Goal: Information Seeking & Learning: Learn about a topic

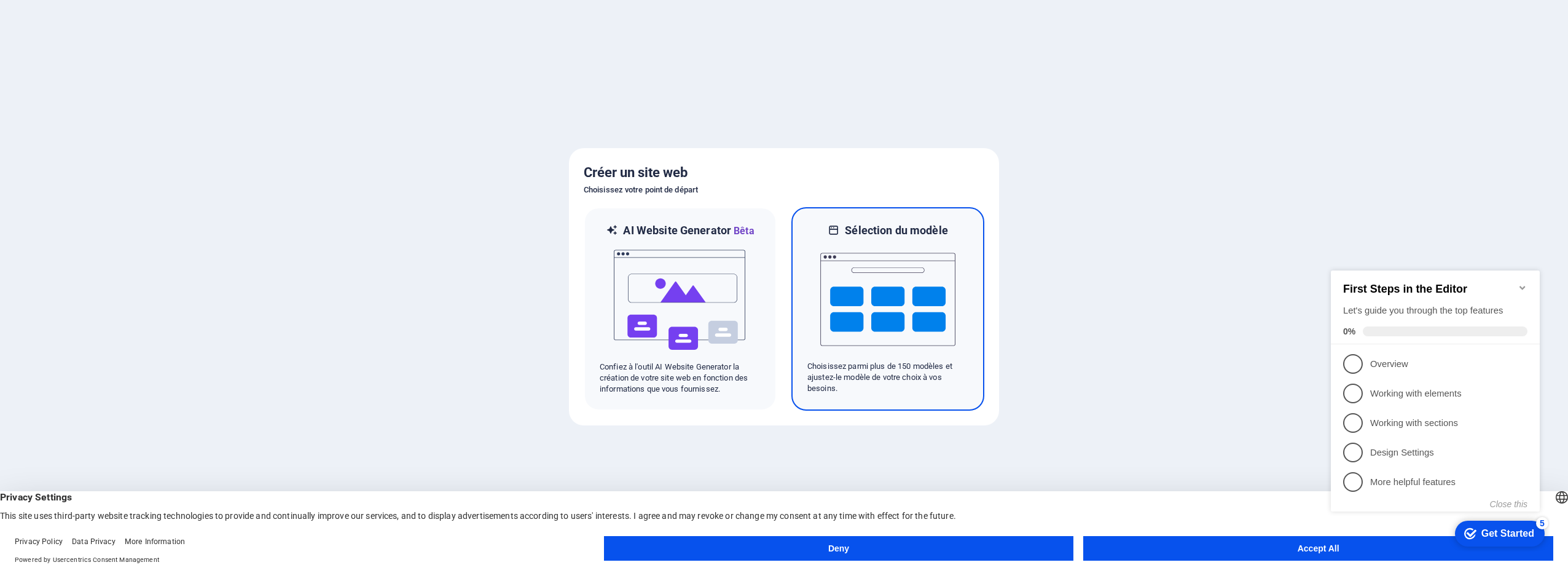
click at [863, 303] on img at bounding box center [888, 299] width 135 height 123
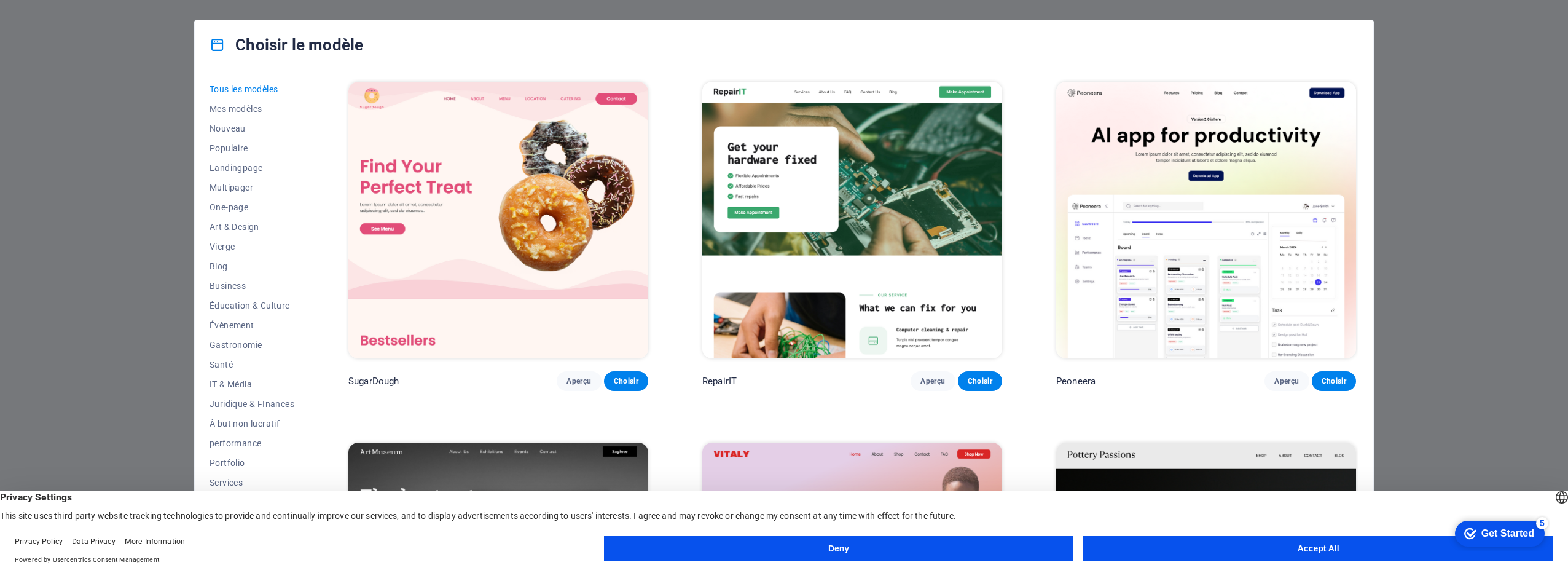
click at [1271, 548] on button "Accept All" at bounding box center [1317, 548] width 470 height 25
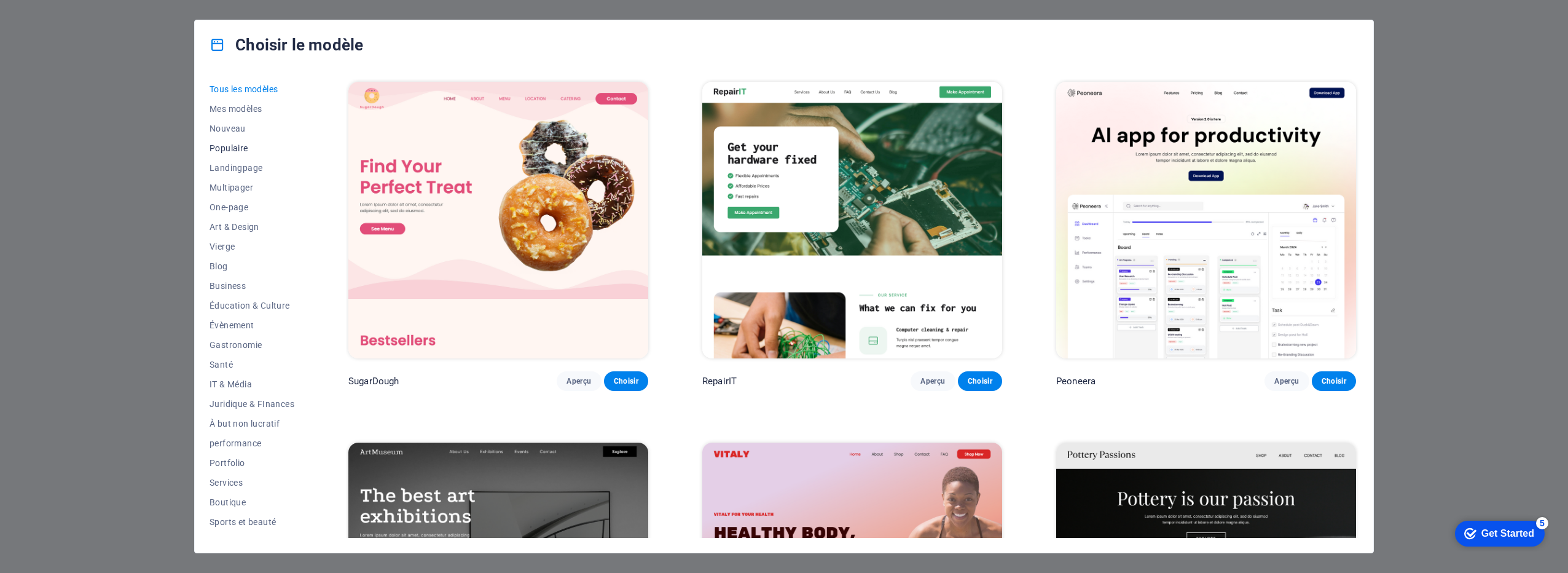
click at [225, 146] on span "Populaire" at bounding box center [252, 148] width 85 height 10
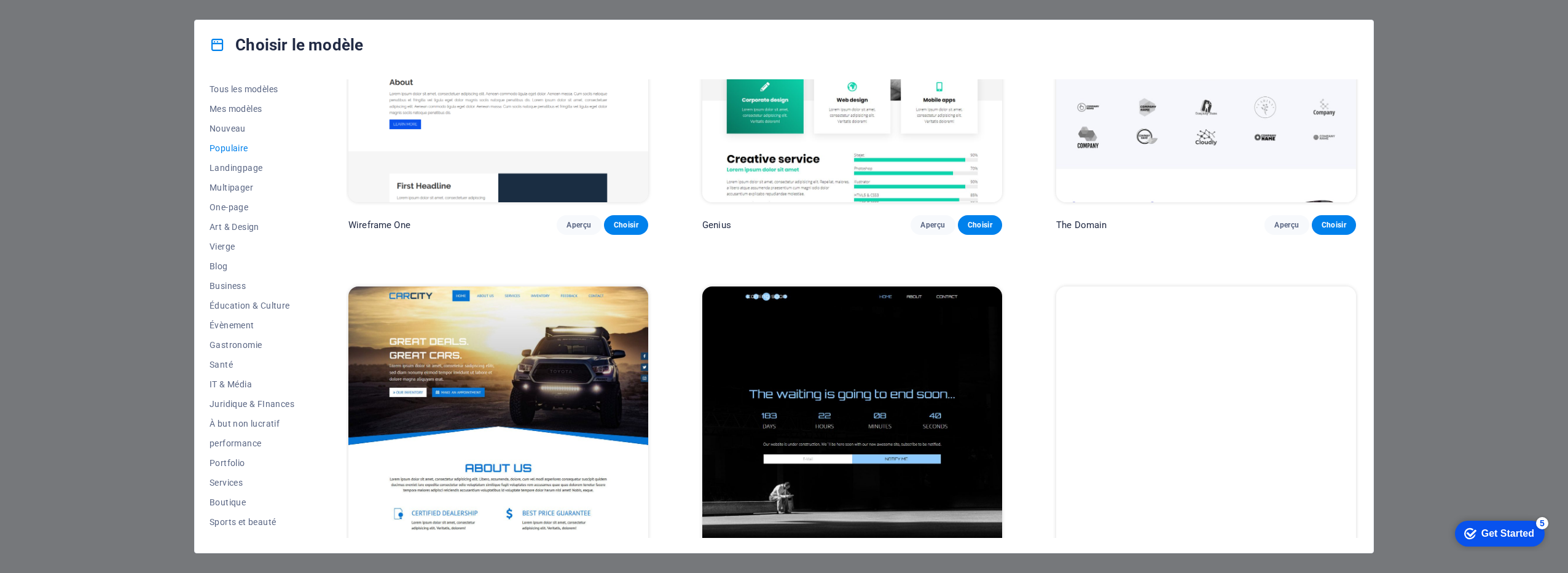
scroll to position [1646, 0]
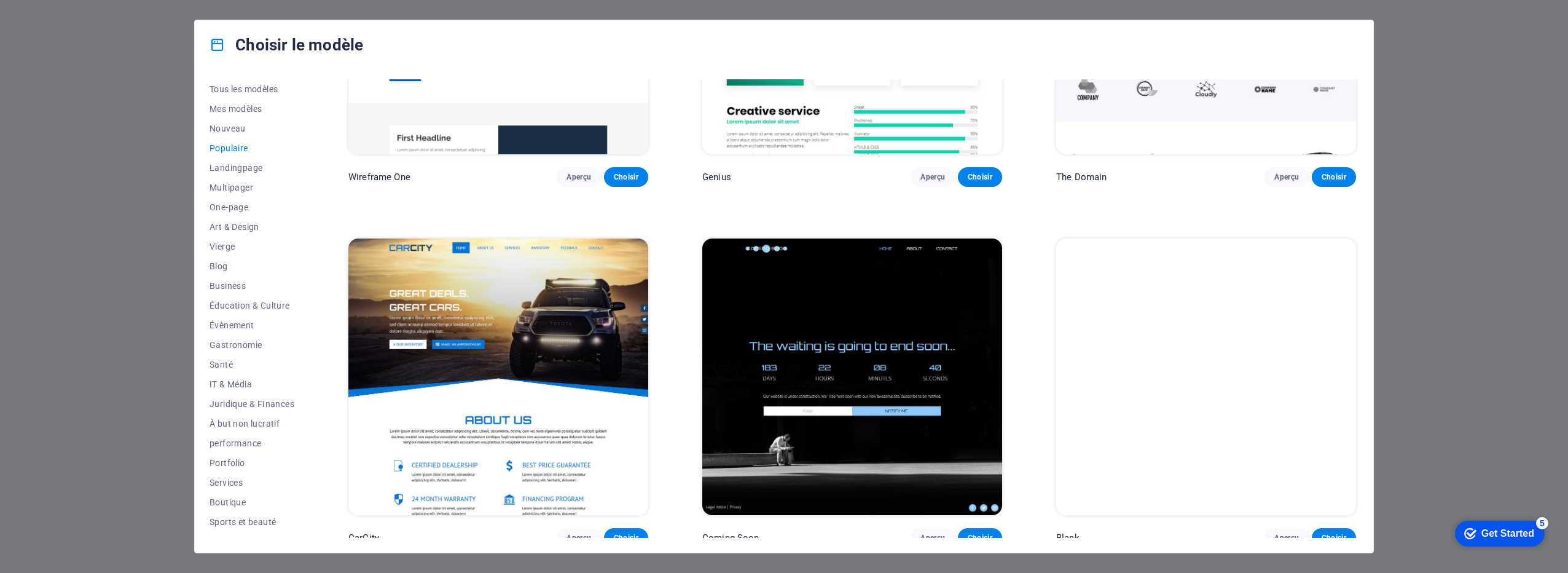
click at [1499, 538] on div "Get Started" at bounding box center [1507, 533] width 53 height 11
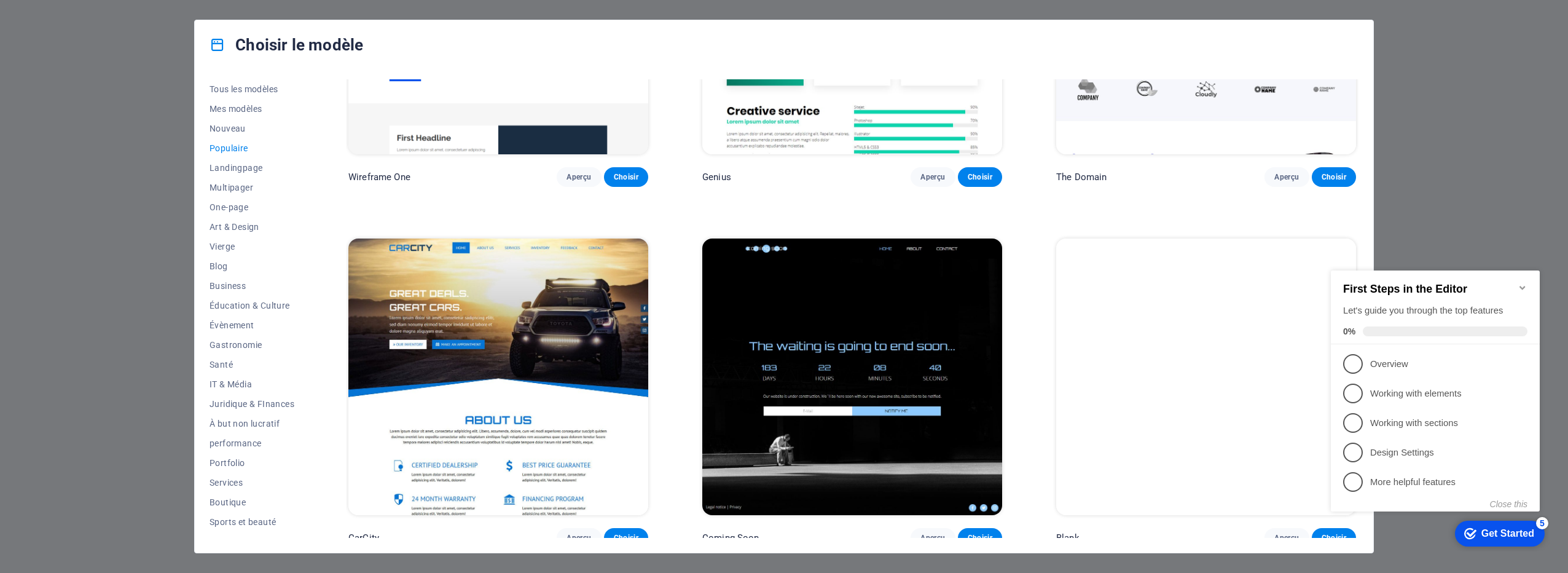
click at [1206, 438] on img at bounding box center [1206, 377] width 300 height 277
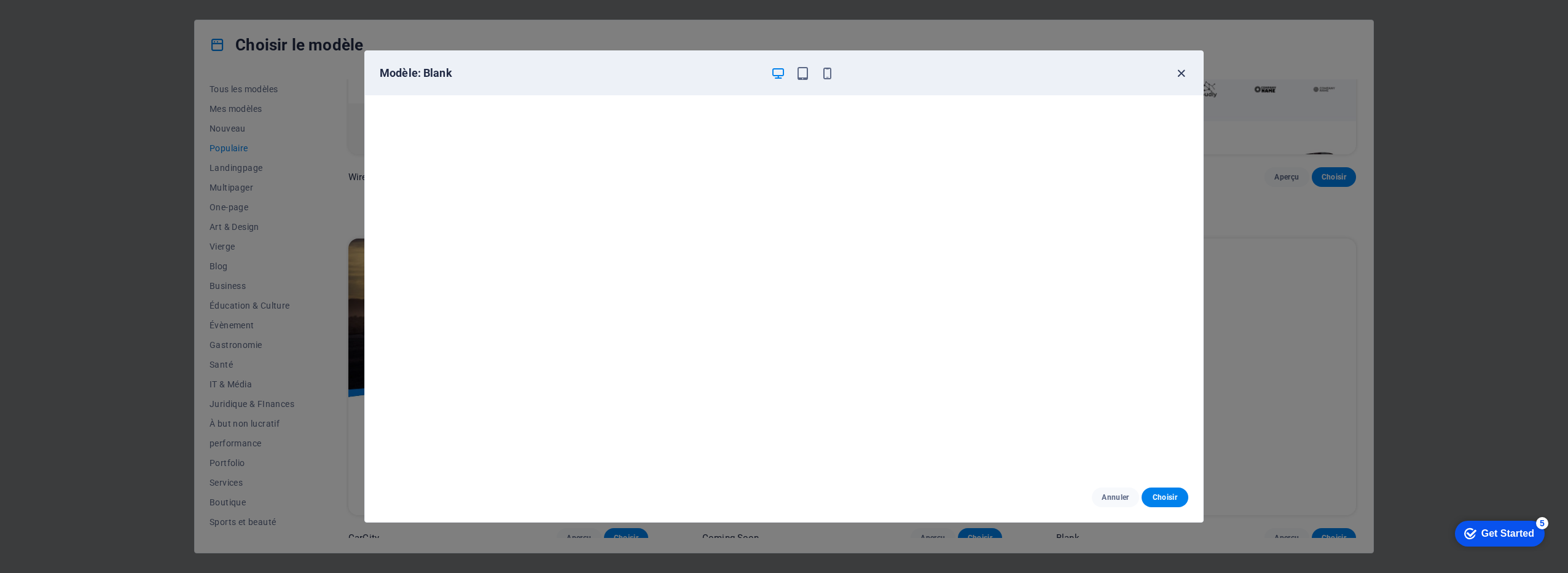
click at [1180, 74] on icon "button" at bounding box center [1181, 74] width 14 height 14
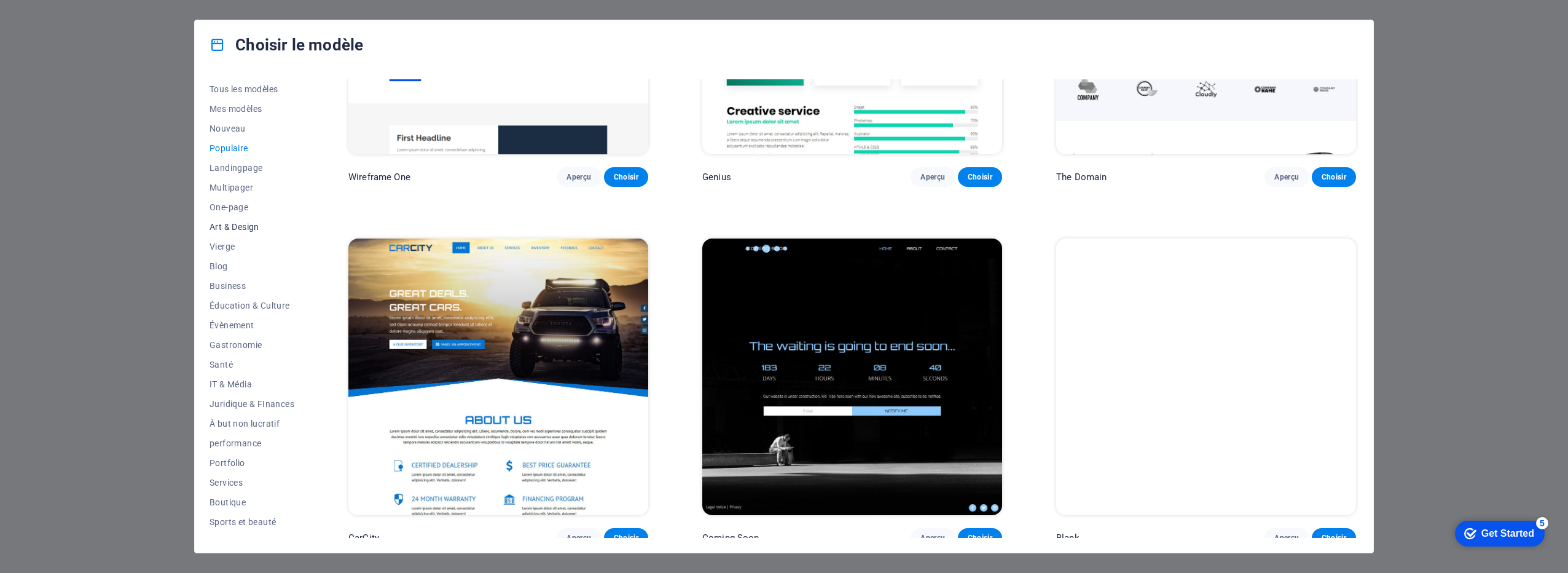
click at [246, 228] on span "Art & Design" at bounding box center [252, 227] width 85 height 10
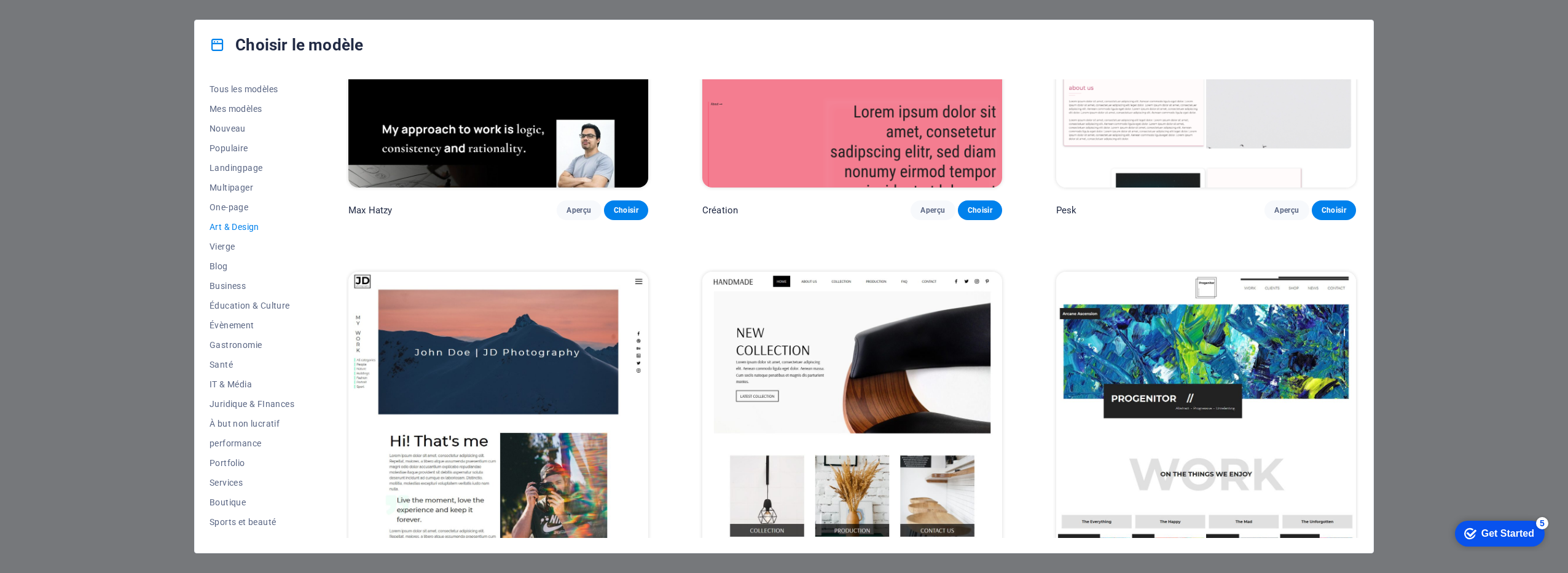
scroll to position [0, 0]
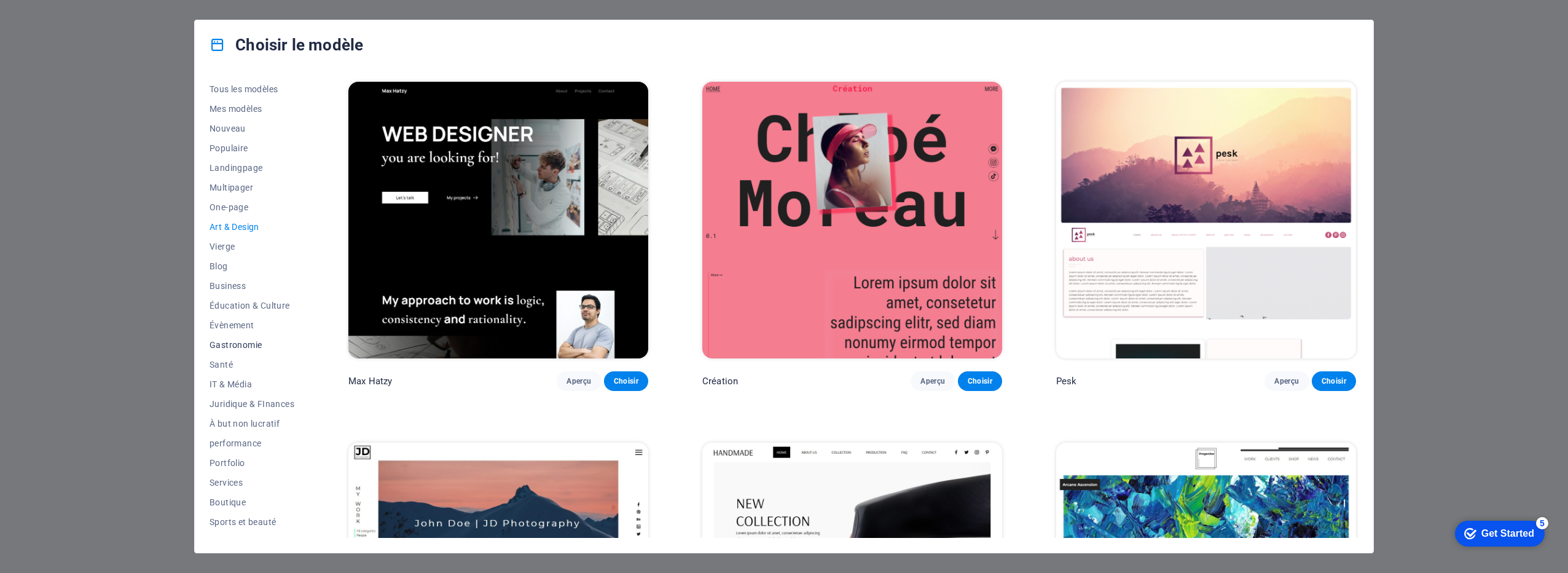
click at [228, 344] on span "Gastronomie" at bounding box center [252, 345] width 85 height 10
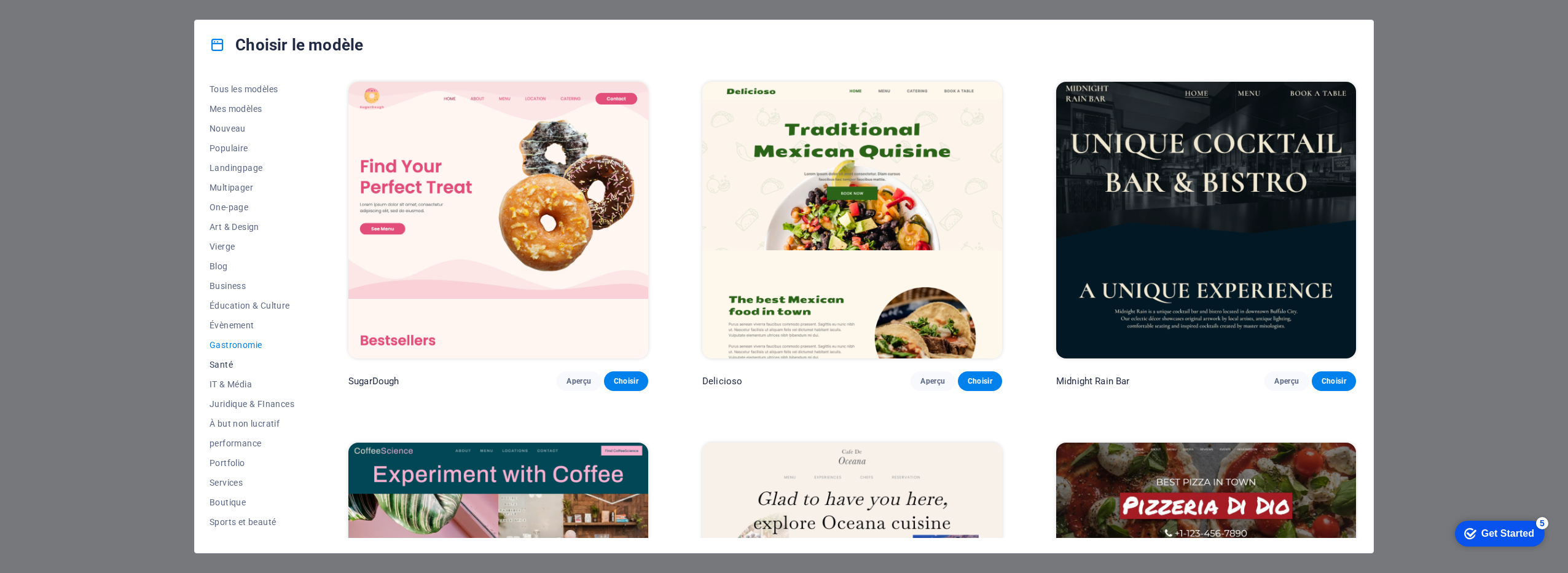
click at [228, 362] on span "Santé" at bounding box center [252, 364] width 85 height 10
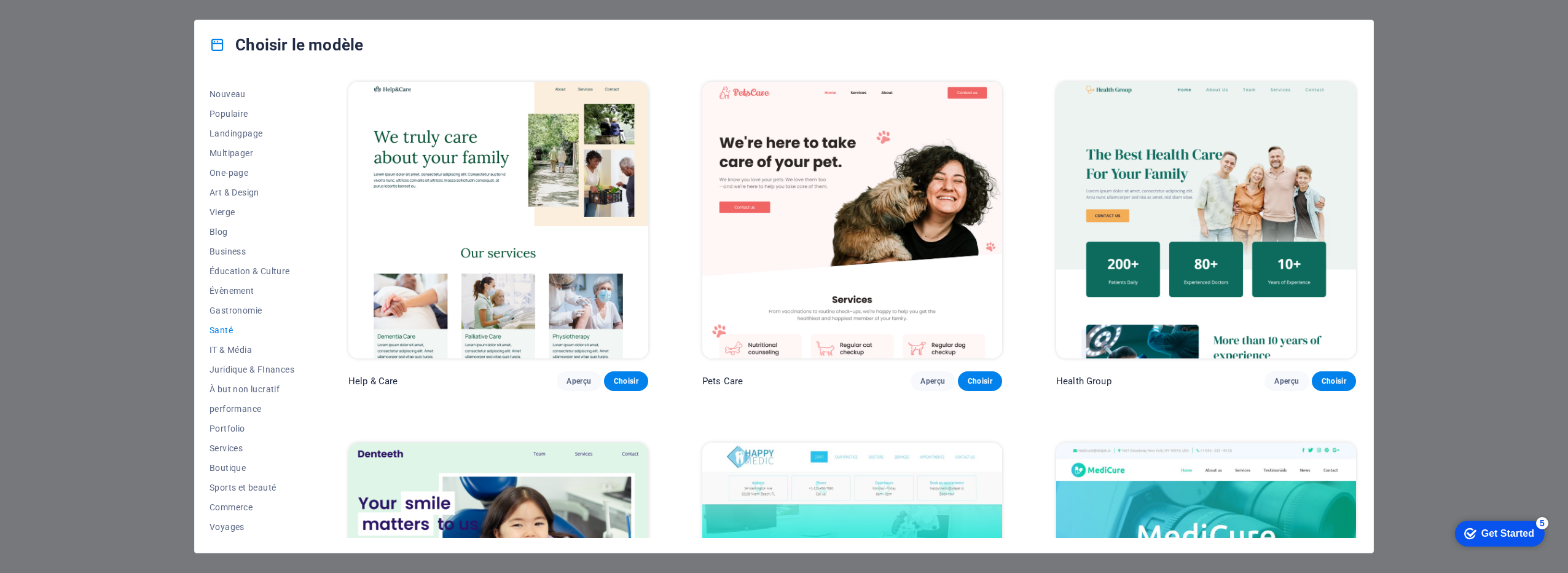
scroll to position [53, 0]
click at [231, 350] on span "Juridique & FInances" at bounding box center [252, 351] width 85 height 10
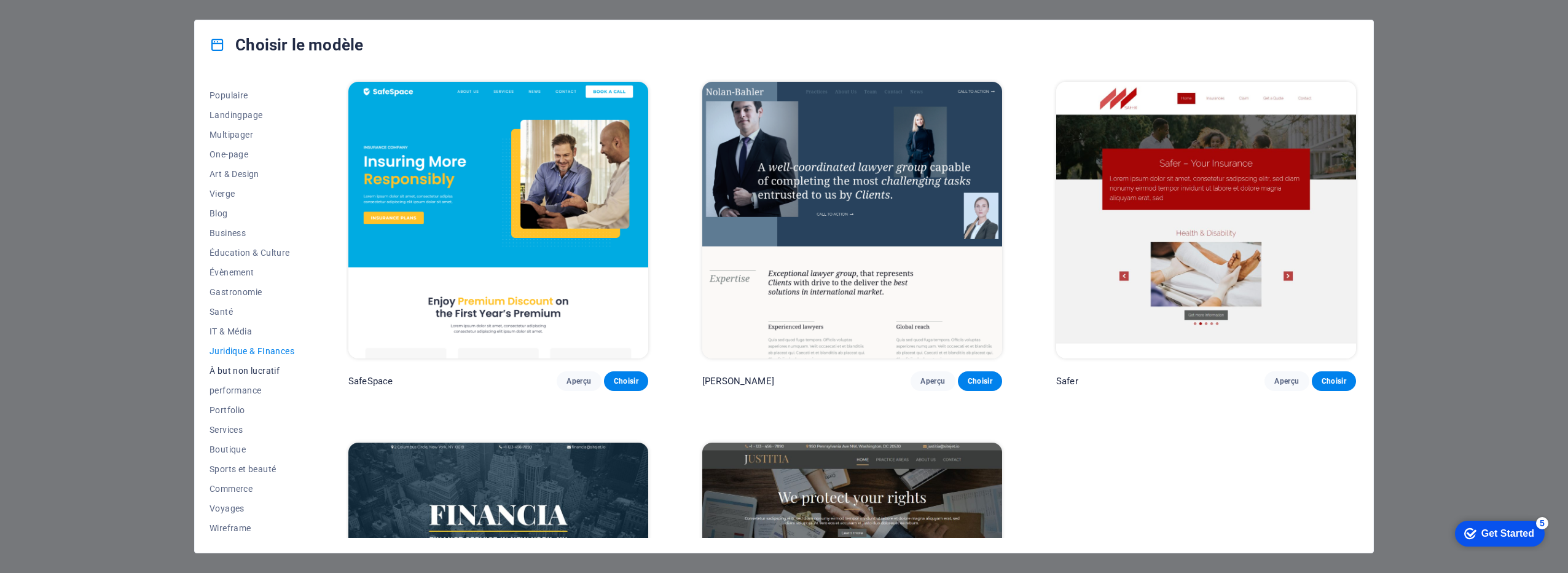
click at [233, 366] on span "À but non lucratif" at bounding box center [252, 371] width 85 height 10
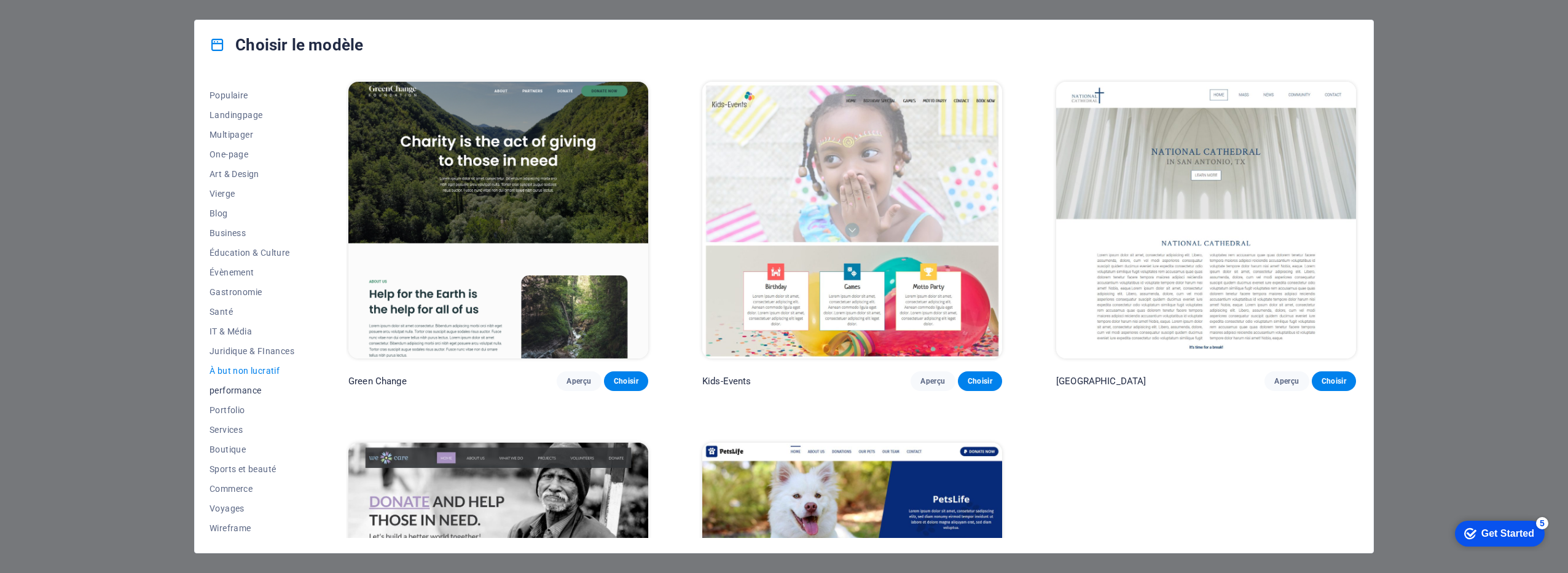
click at [235, 392] on span "performance" at bounding box center [252, 390] width 85 height 10
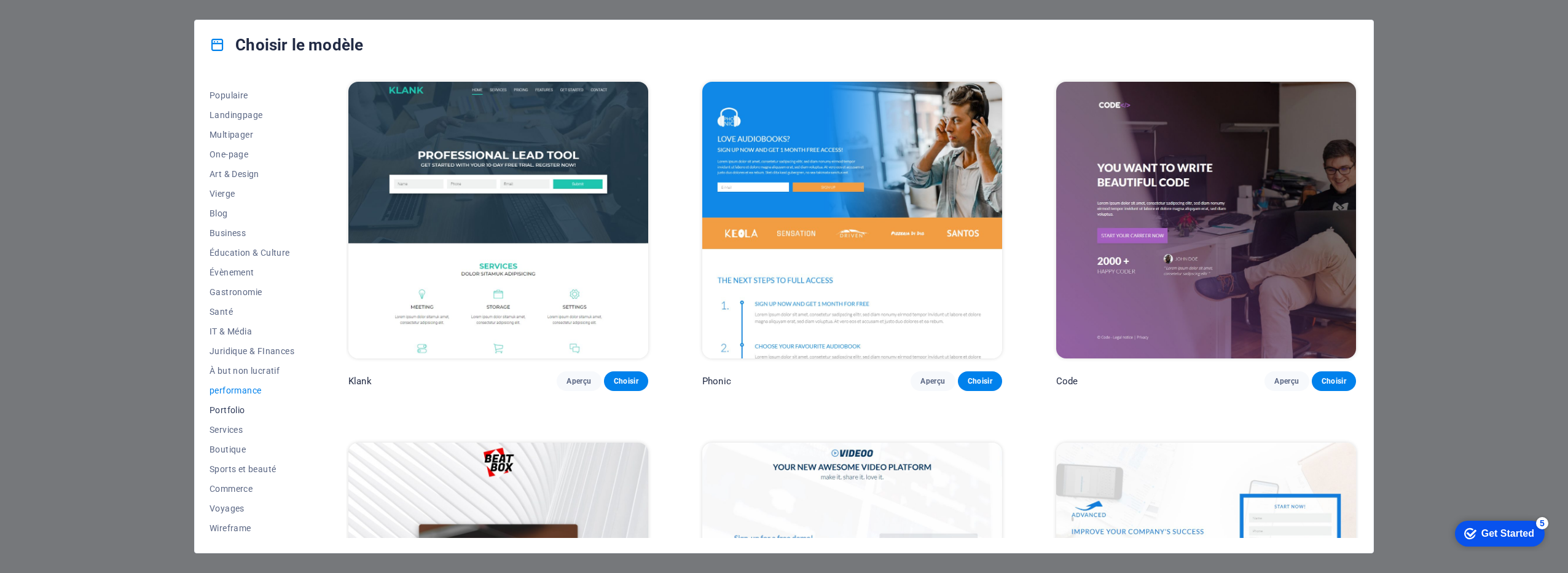
click at [236, 408] on span "Portfolio" at bounding box center [252, 410] width 85 height 10
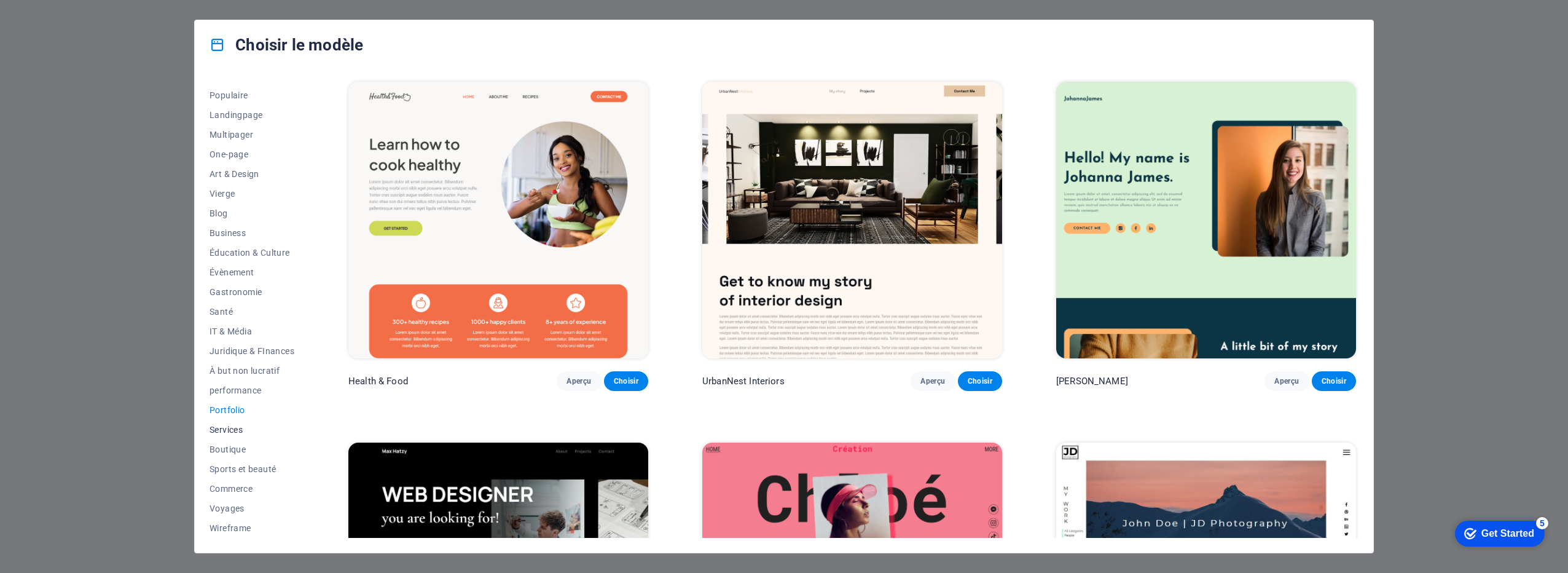
click at [232, 421] on button "Services" at bounding box center [252, 430] width 85 height 20
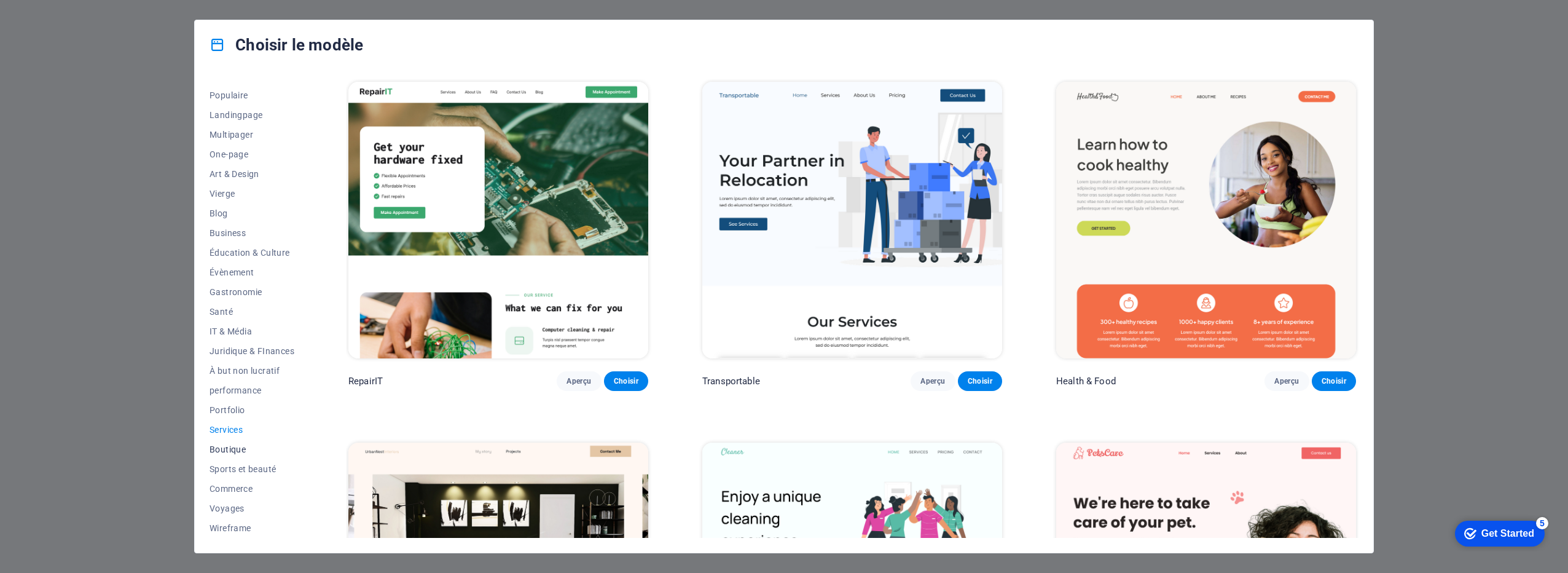
click at [238, 447] on span "Boutique" at bounding box center [252, 450] width 85 height 10
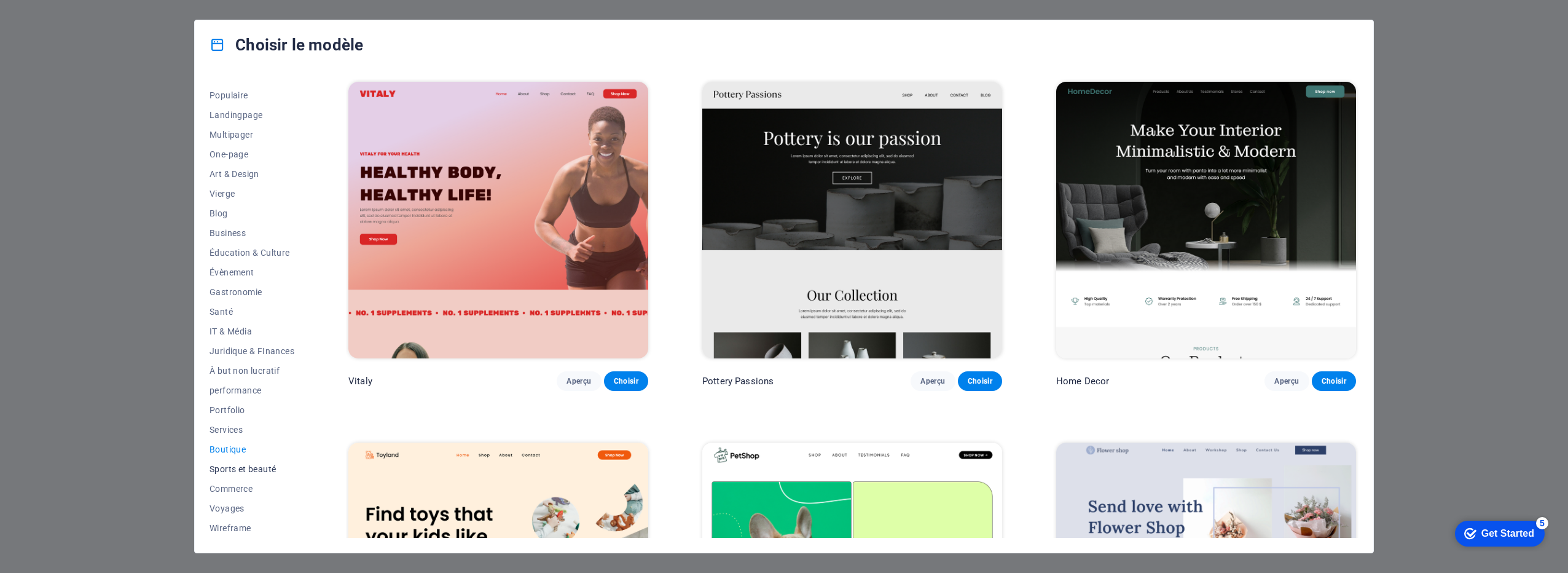
click at [237, 469] on span "Sports et beauté" at bounding box center [252, 469] width 85 height 10
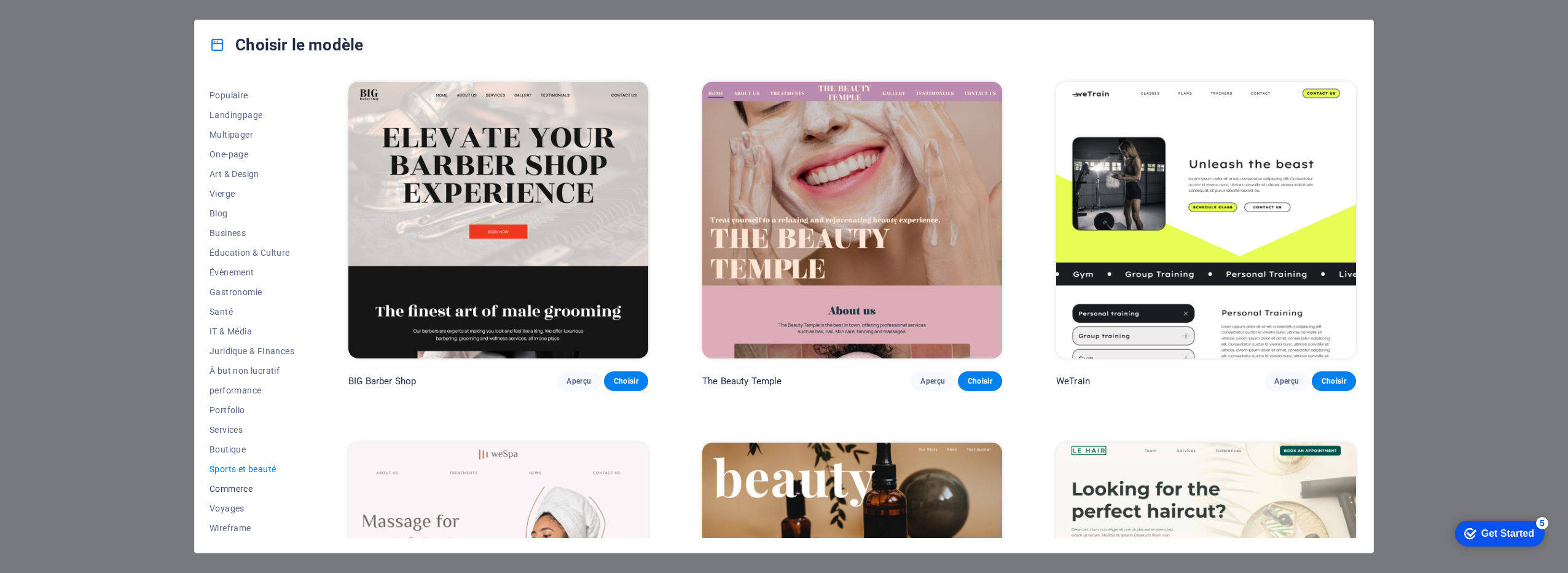
click at [231, 491] on span "Commerce" at bounding box center [252, 488] width 85 height 10
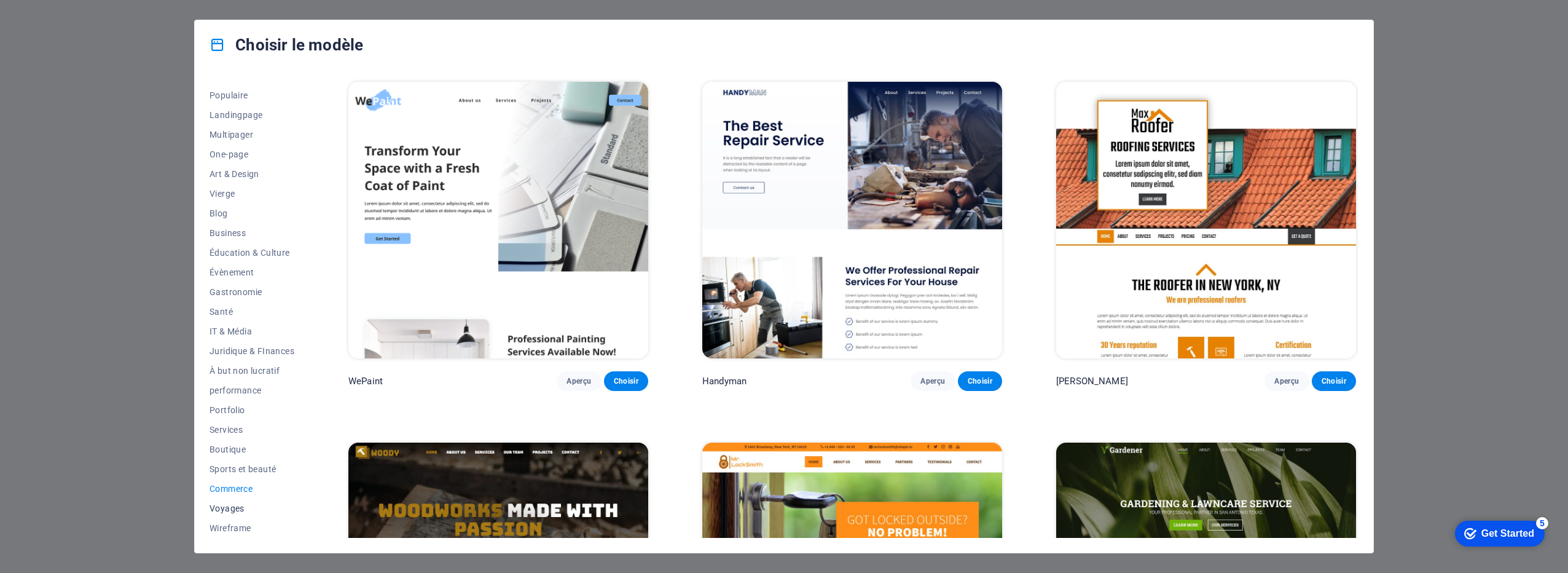
click at [232, 505] on span "Voyages" at bounding box center [252, 508] width 85 height 10
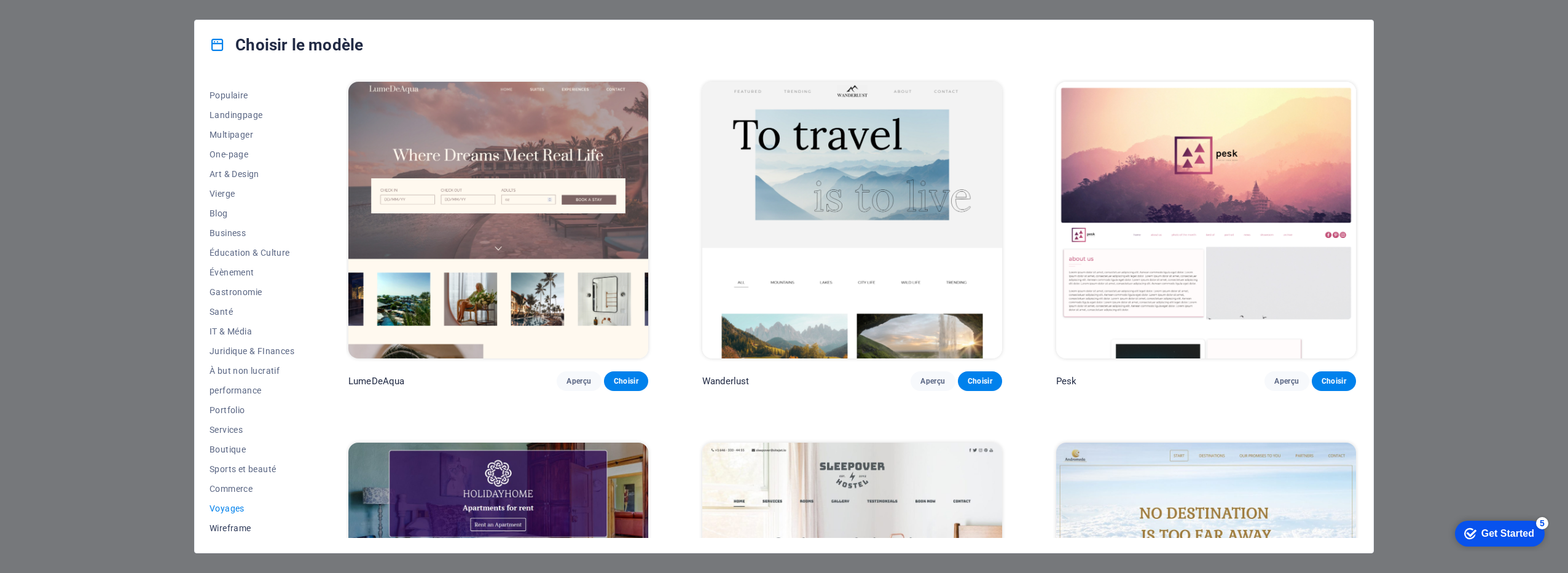
click at [230, 526] on span "Wireframe" at bounding box center [252, 528] width 85 height 10
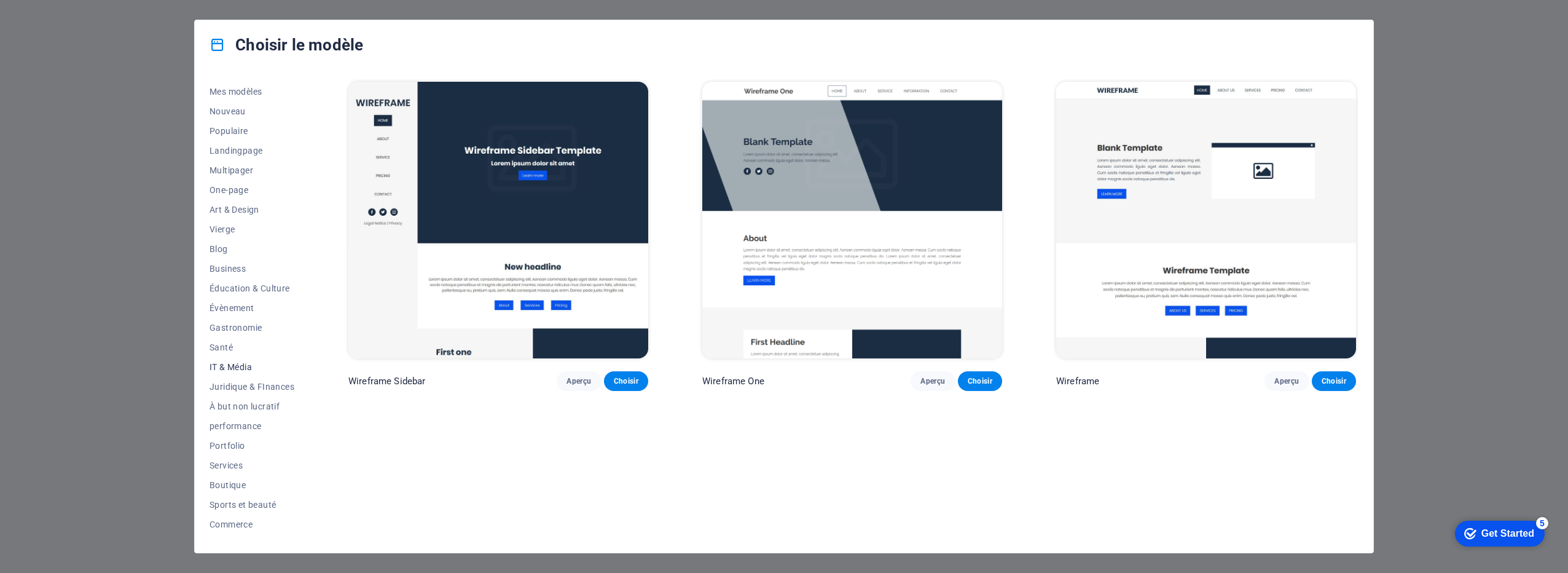
scroll to position [0, 0]
click at [231, 103] on span "Mes modèles" at bounding box center [252, 108] width 85 height 10
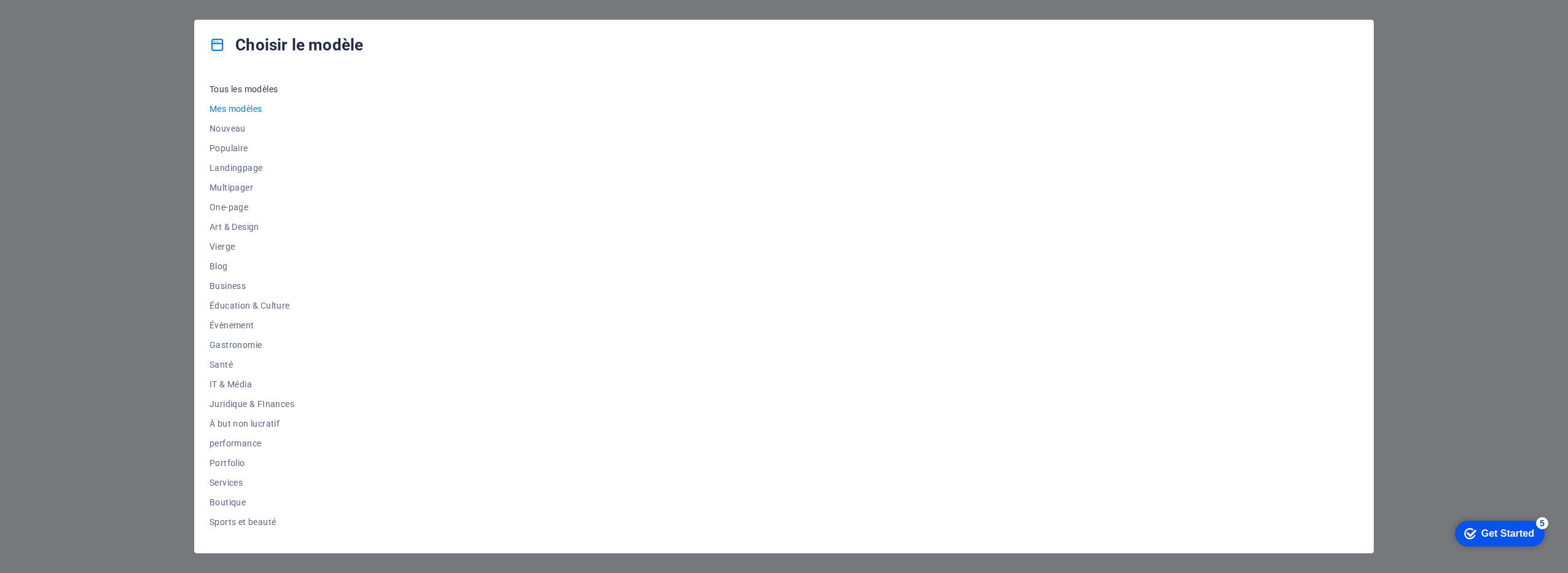
click at [236, 86] on span "Tous les modèles" at bounding box center [252, 90] width 85 height 10
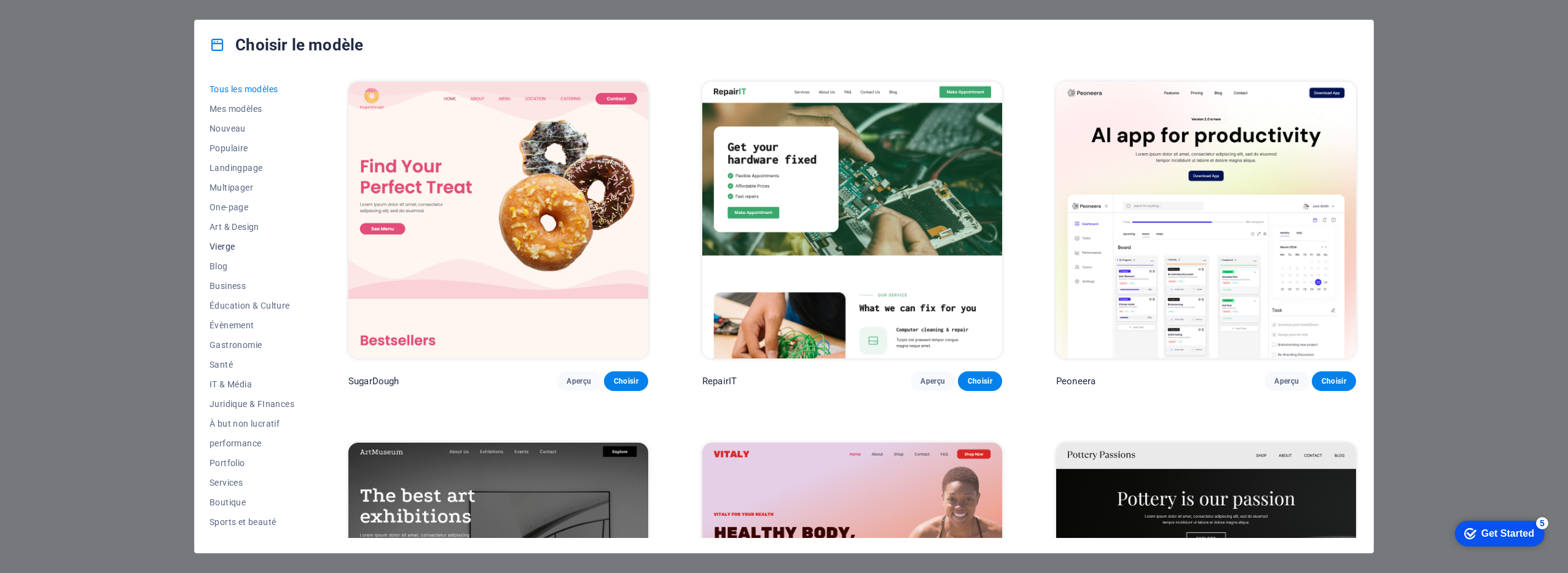
click at [230, 250] on span "Vierge" at bounding box center [252, 247] width 85 height 10
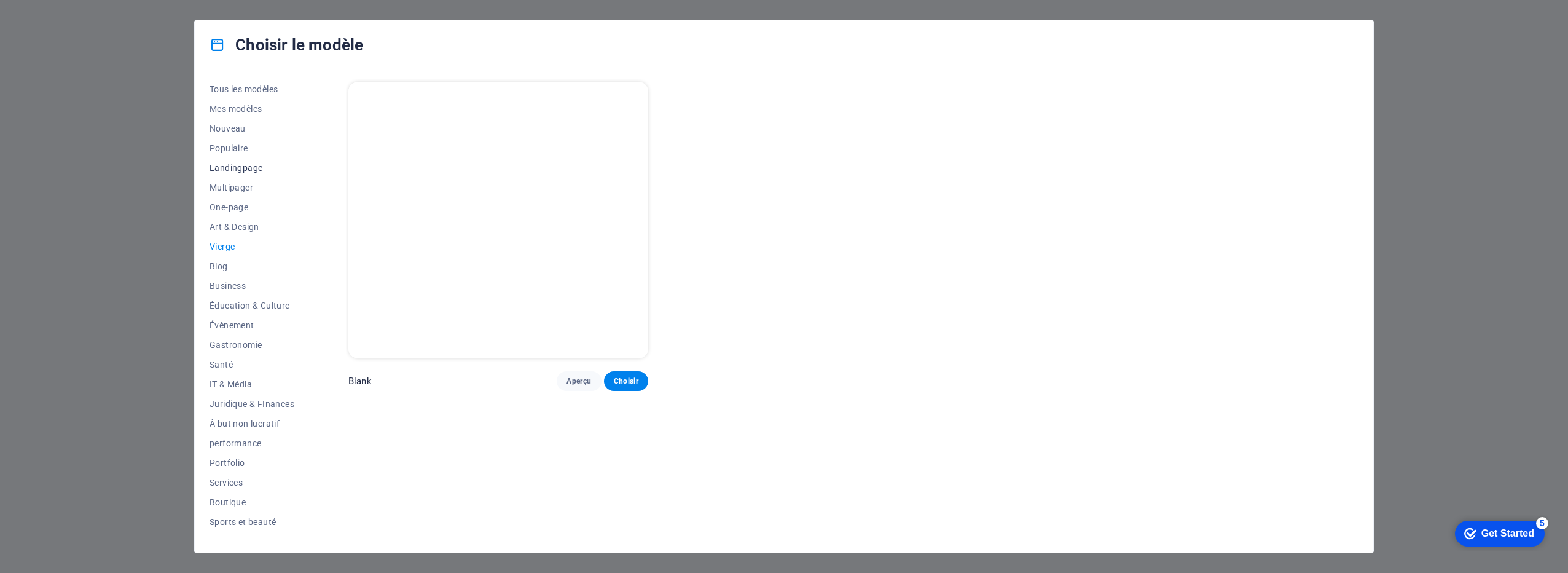
click at [231, 176] on button "Landingpage" at bounding box center [252, 168] width 85 height 20
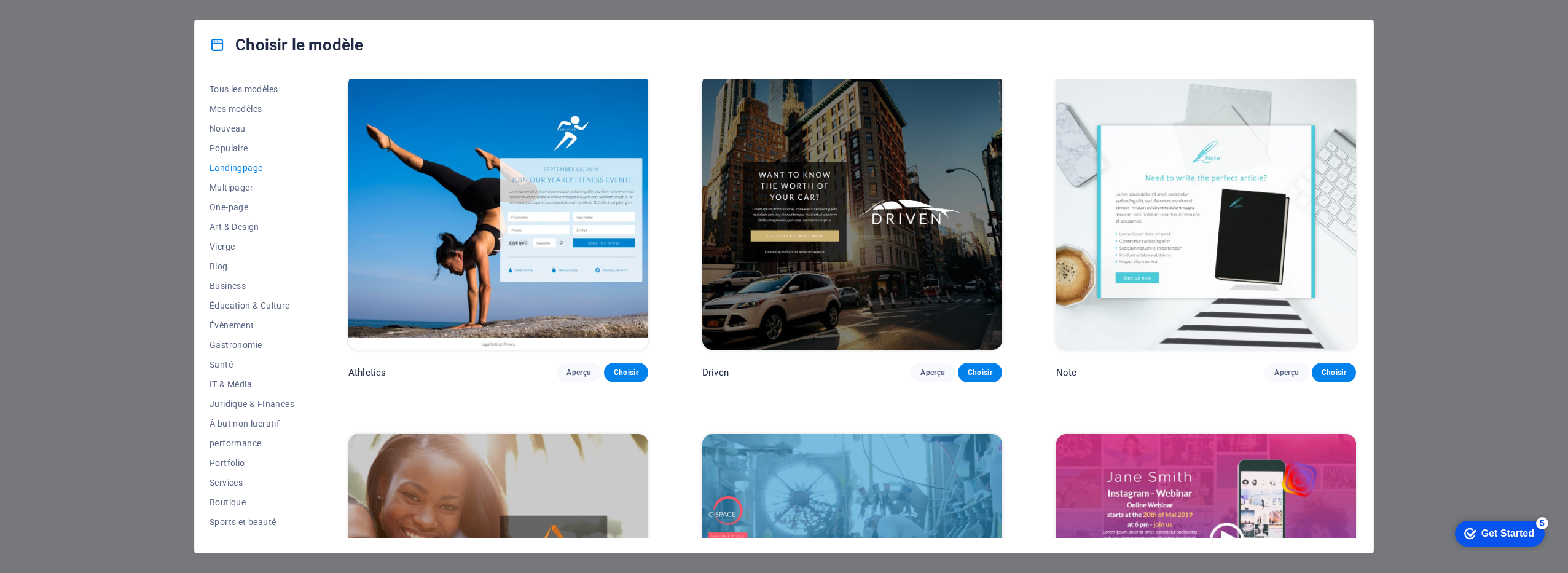
scroll to position [1003, 0]
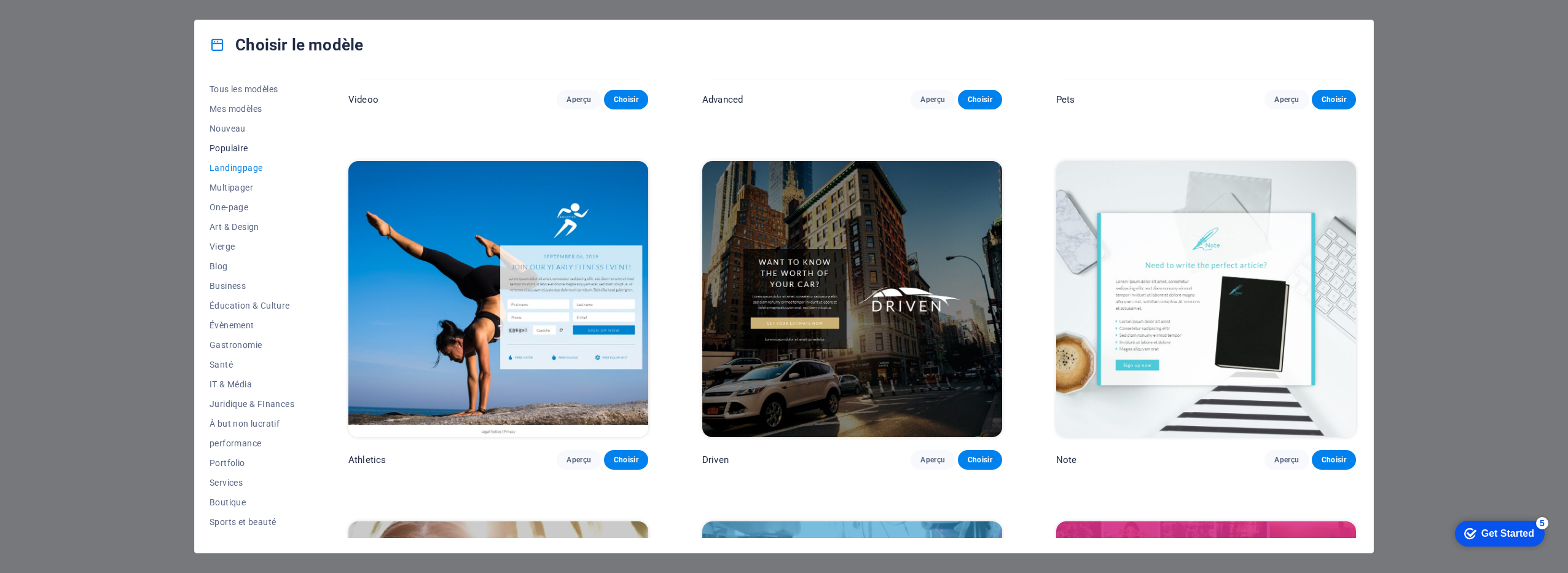
click at [231, 143] on span "Populaire" at bounding box center [252, 148] width 85 height 10
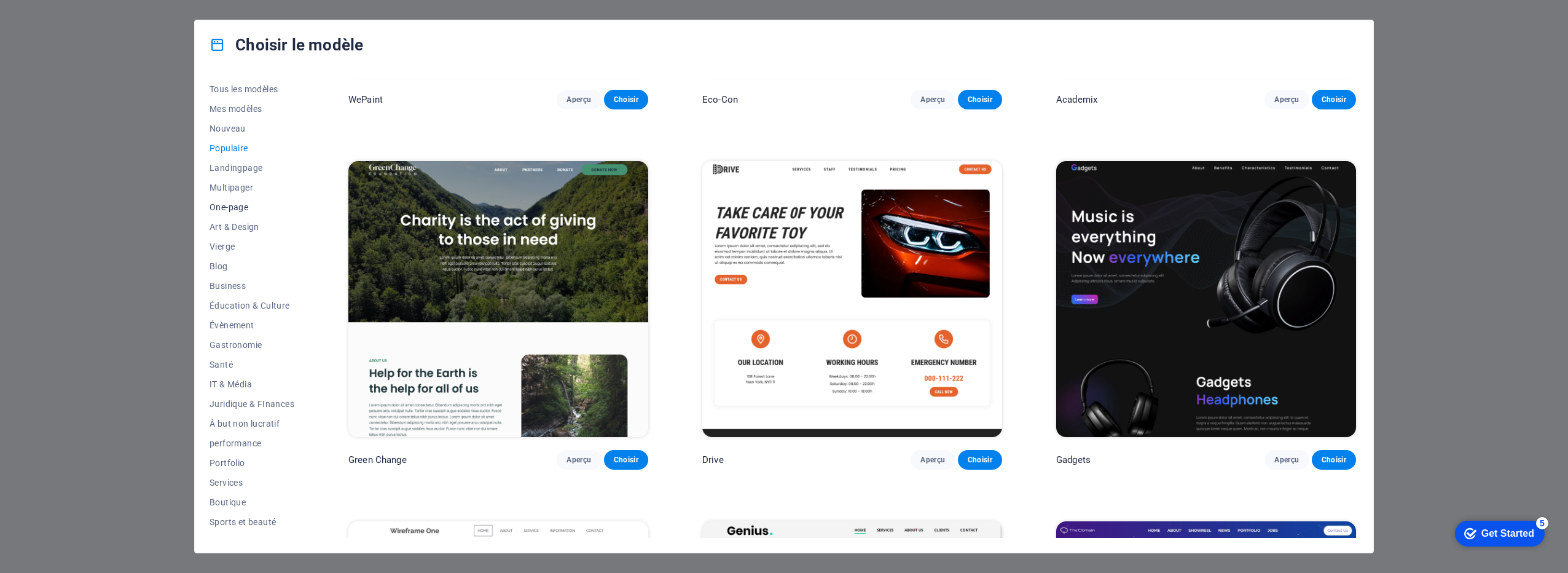
click at [237, 199] on button "One-page" at bounding box center [252, 207] width 85 height 20
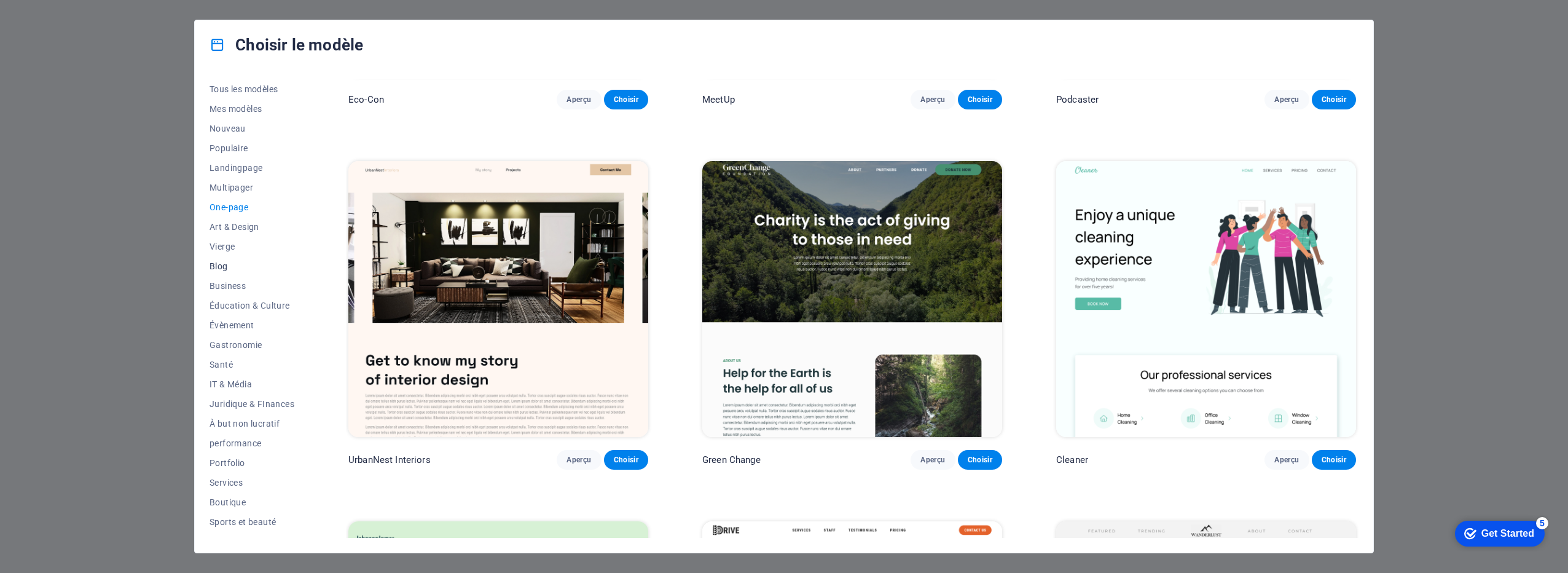
scroll to position [53, 0]
click at [225, 430] on span "Services" at bounding box center [252, 430] width 85 height 10
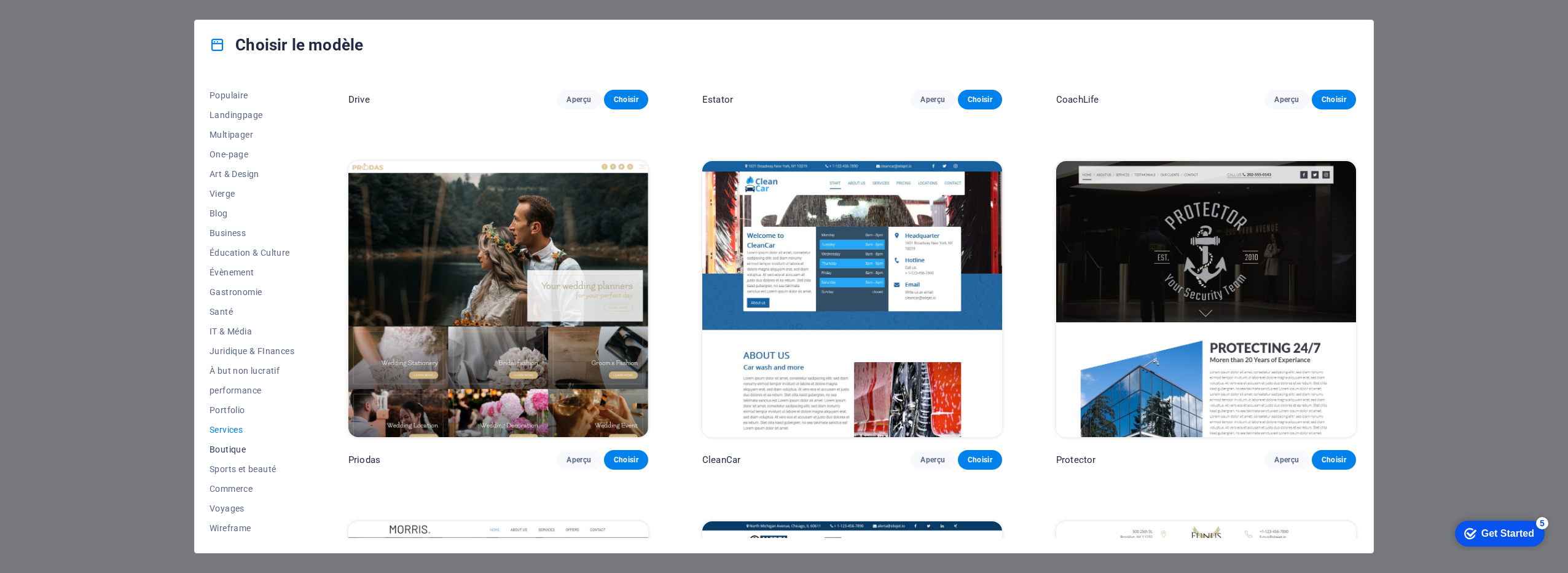
click at [228, 453] on span "Boutique" at bounding box center [252, 450] width 85 height 10
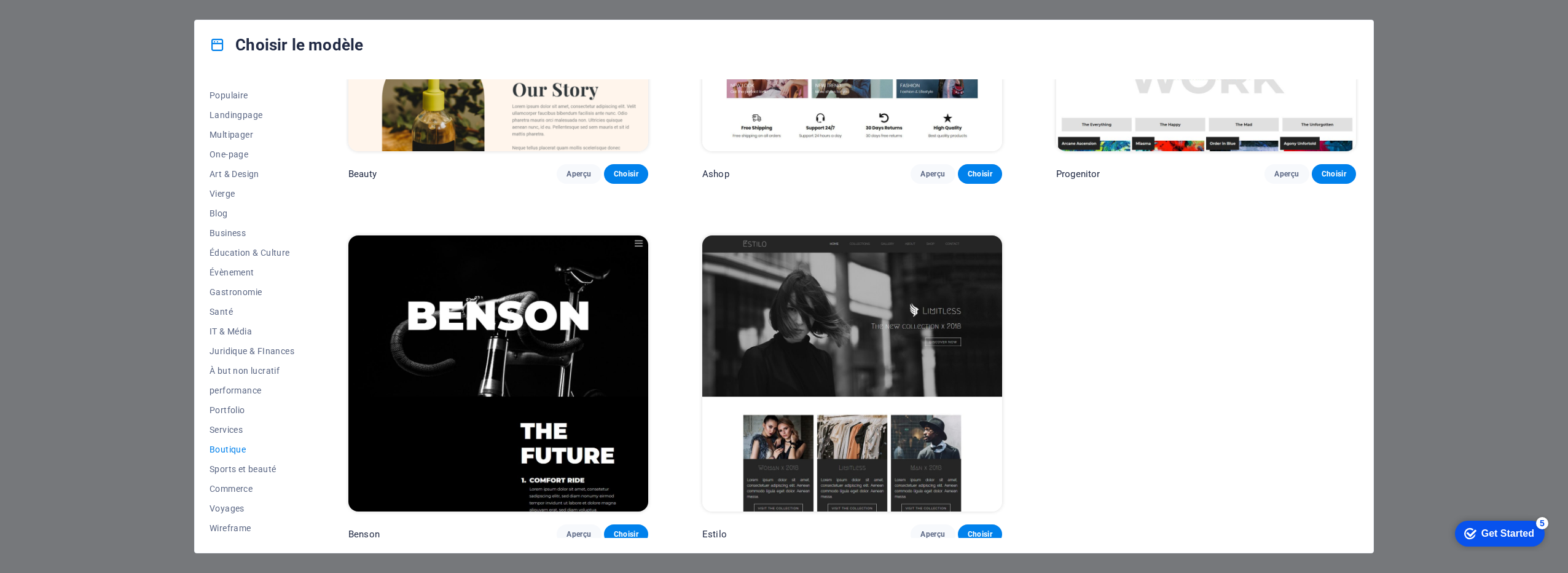
scroll to position [744, 0]
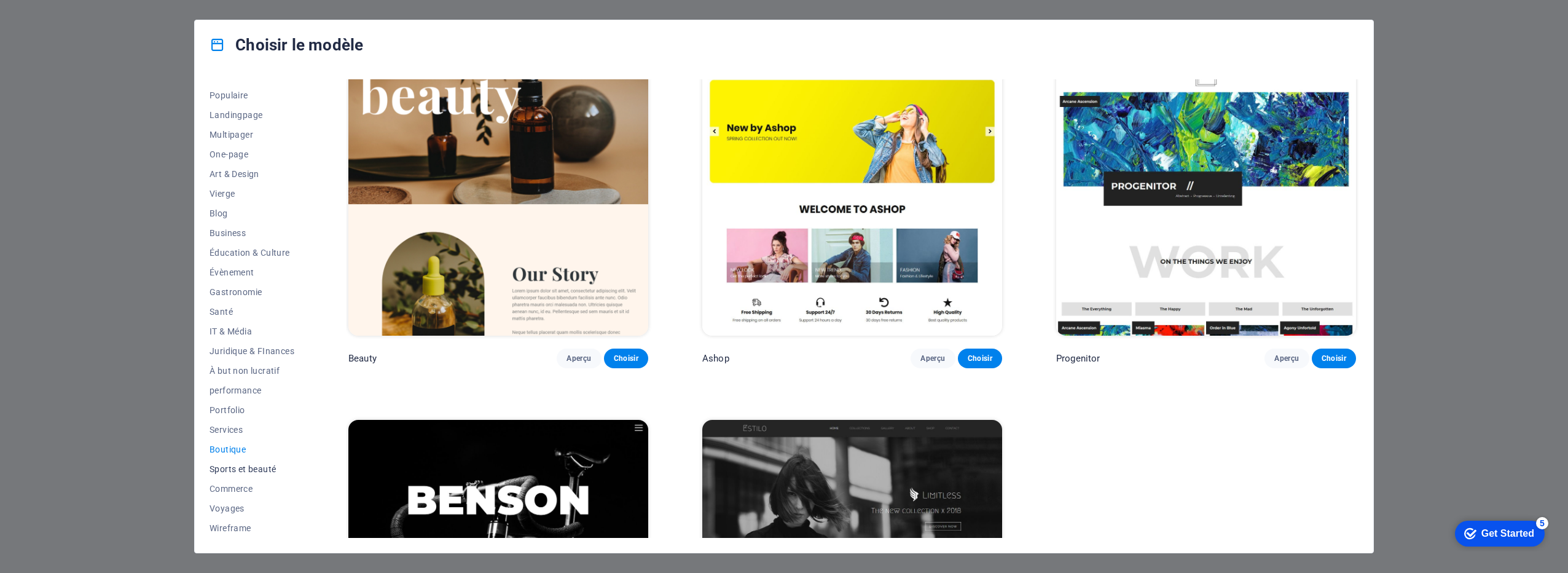
click at [236, 468] on span "Sports et beauté" at bounding box center [252, 469] width 85 height 10
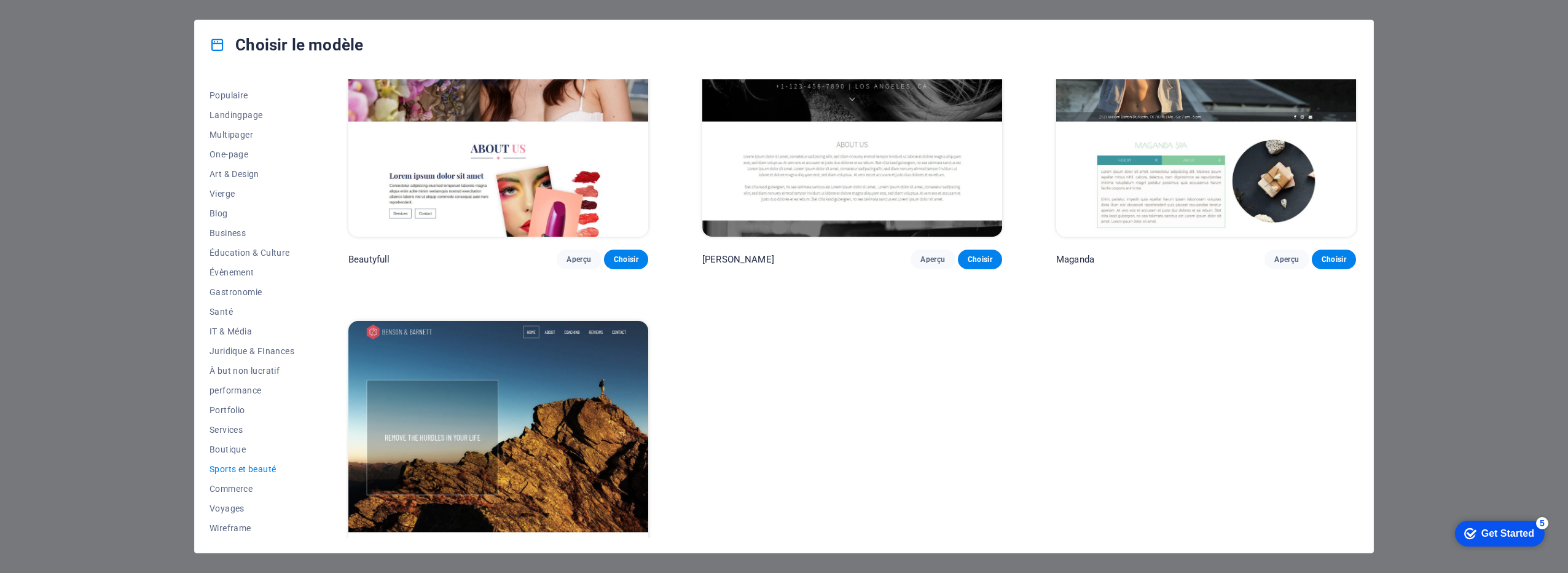
scroll to position [1585, 0]
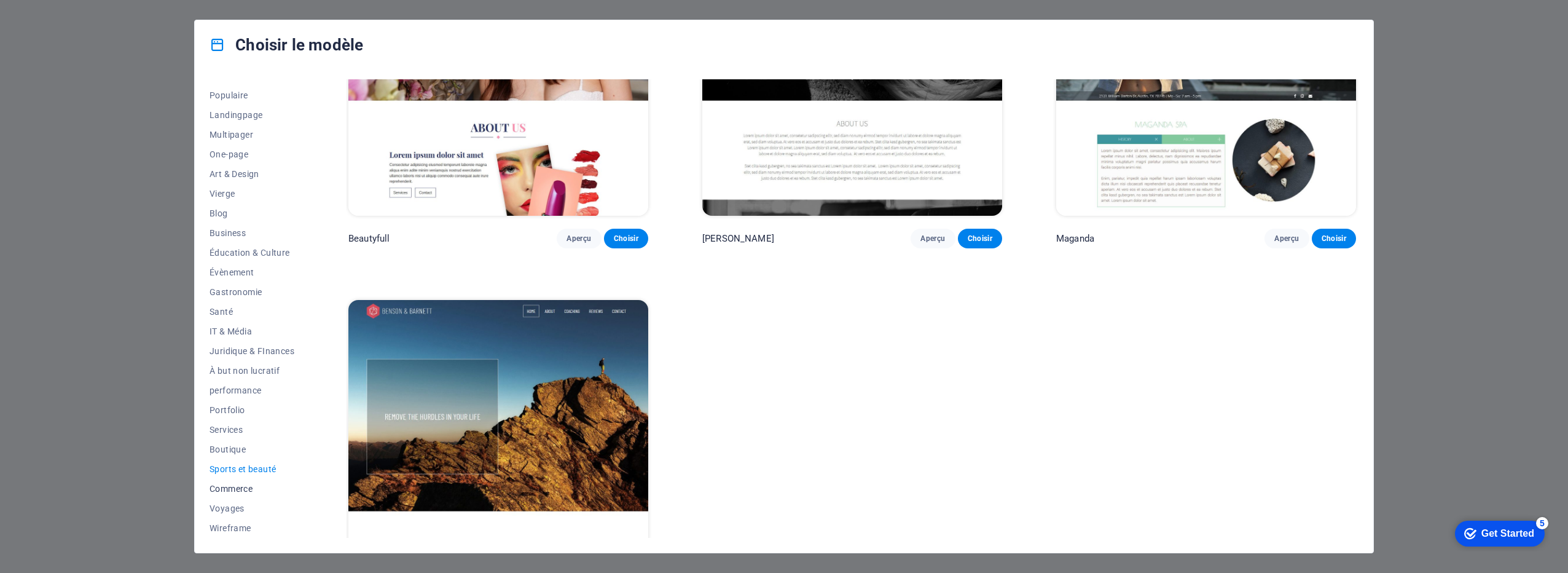
click at [229, 480] on button "Commerce" at bounding box center [252, 488] width 85 height 20
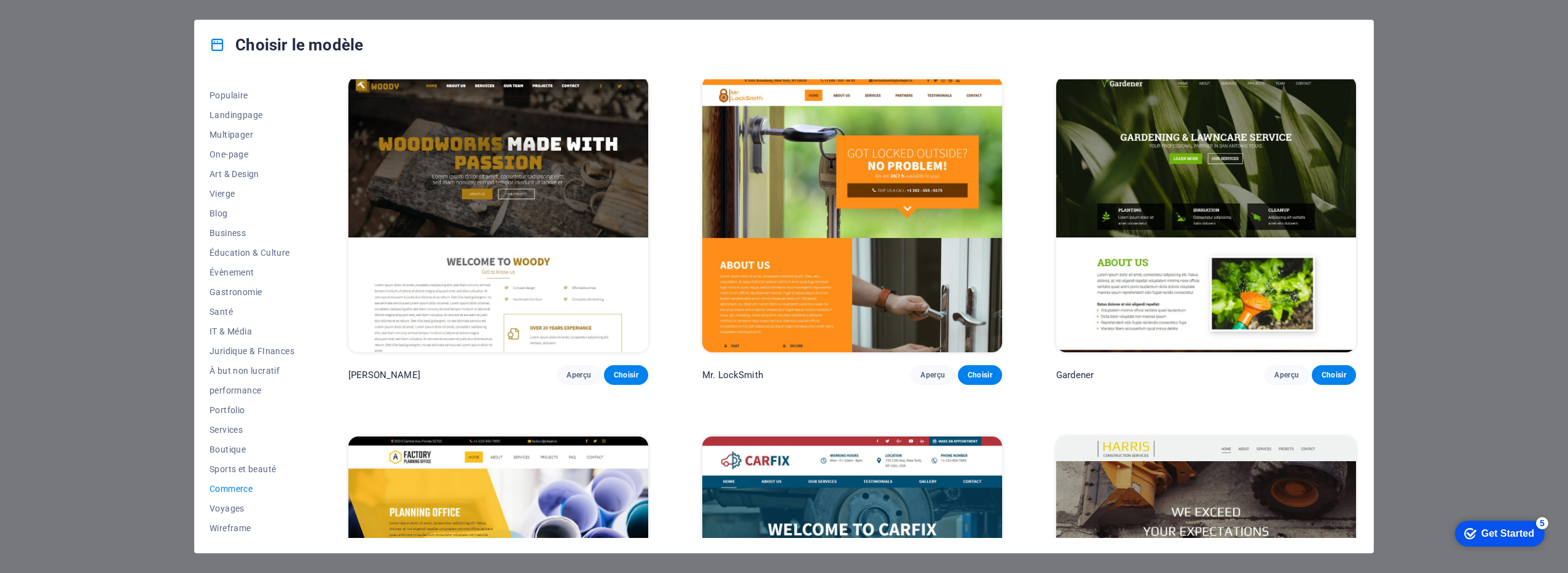
scroll to position [369, 0]
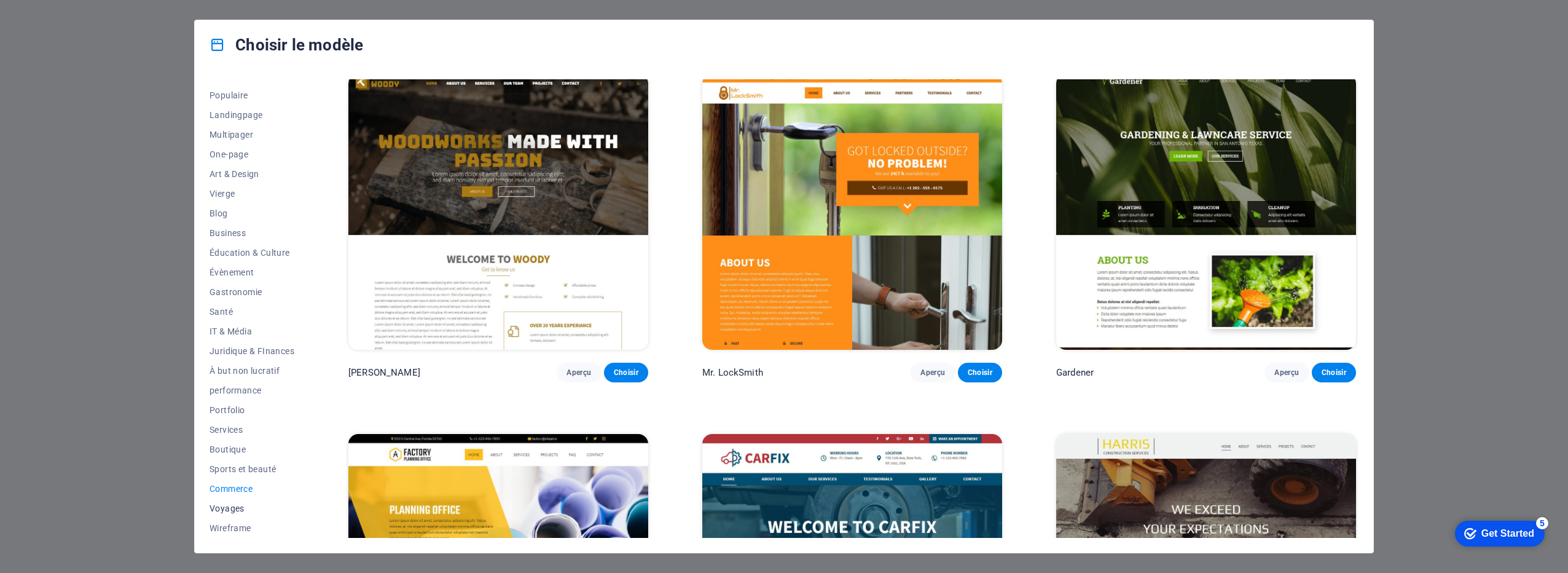
click at [215, 507] on span "Voyages" at bounding box center [252, 508] width 85 height 10
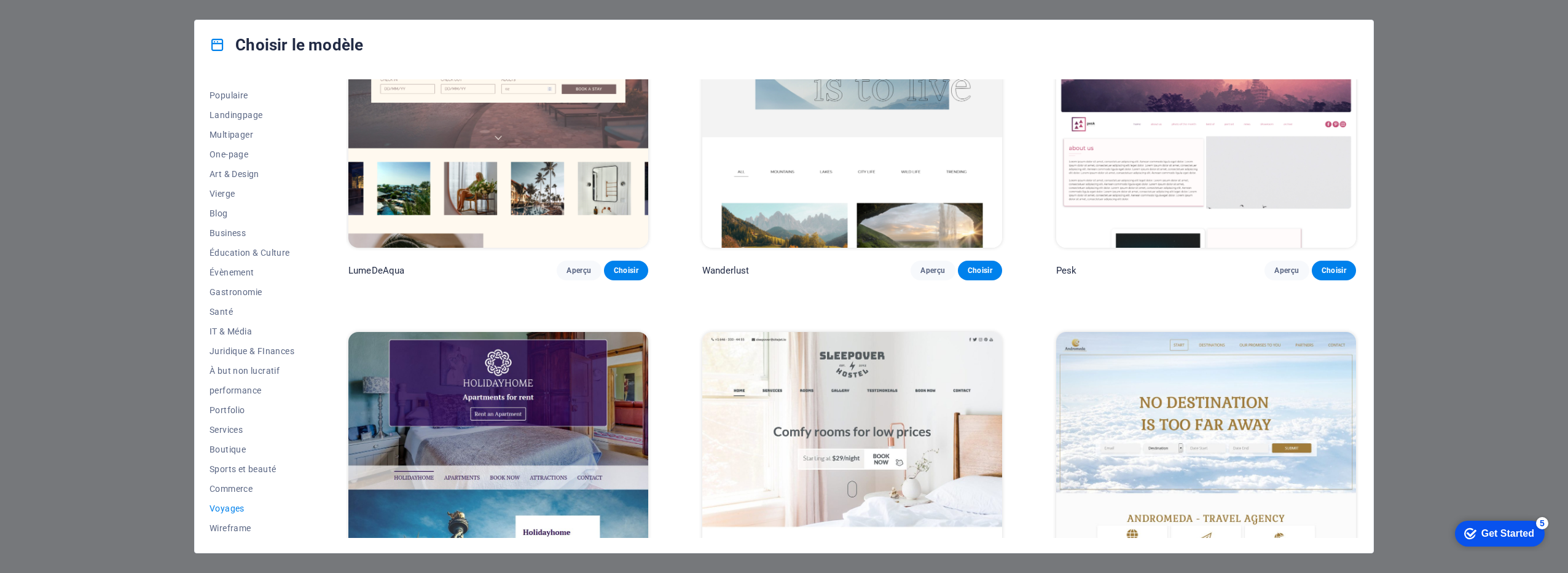
scroll to position [184, 0]
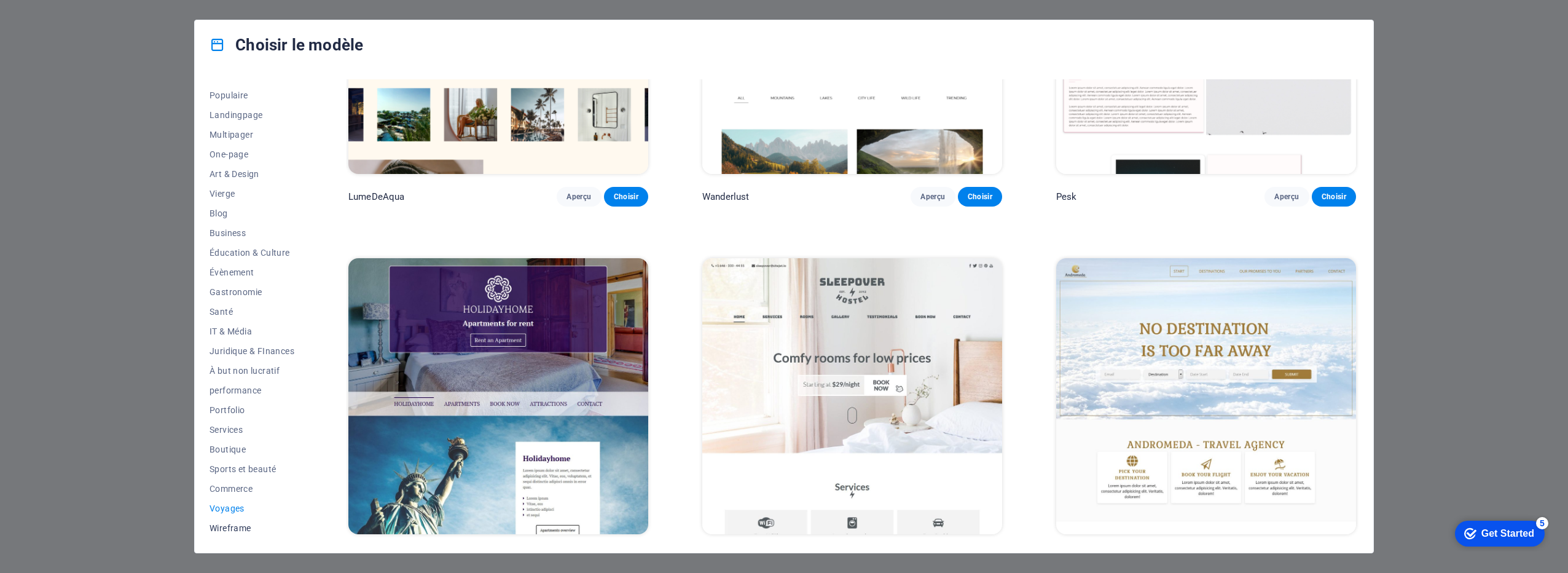
click at [226, 520] on button "Wireframe" at bounding box center [252, 528] width 85 height 20
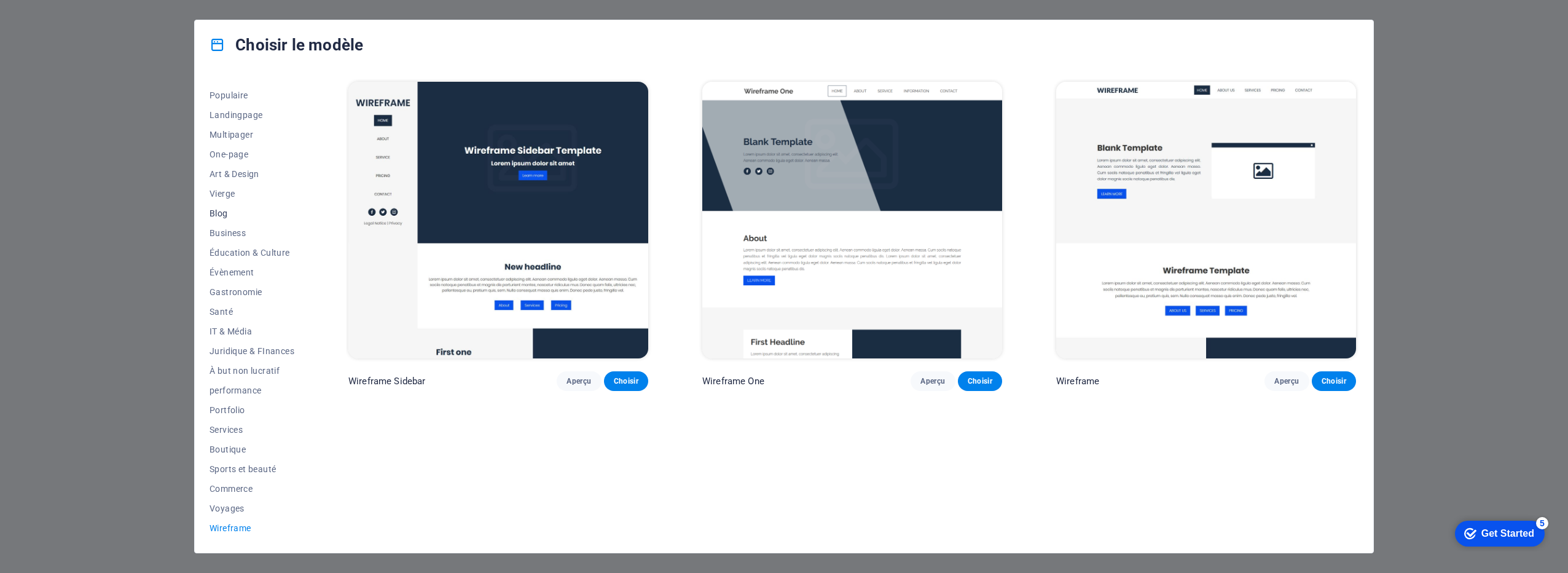
scroll to position [0, 0]
click at [229, 231] on span "Art & Design" at bounding box center [252, 227] width 85 height 10
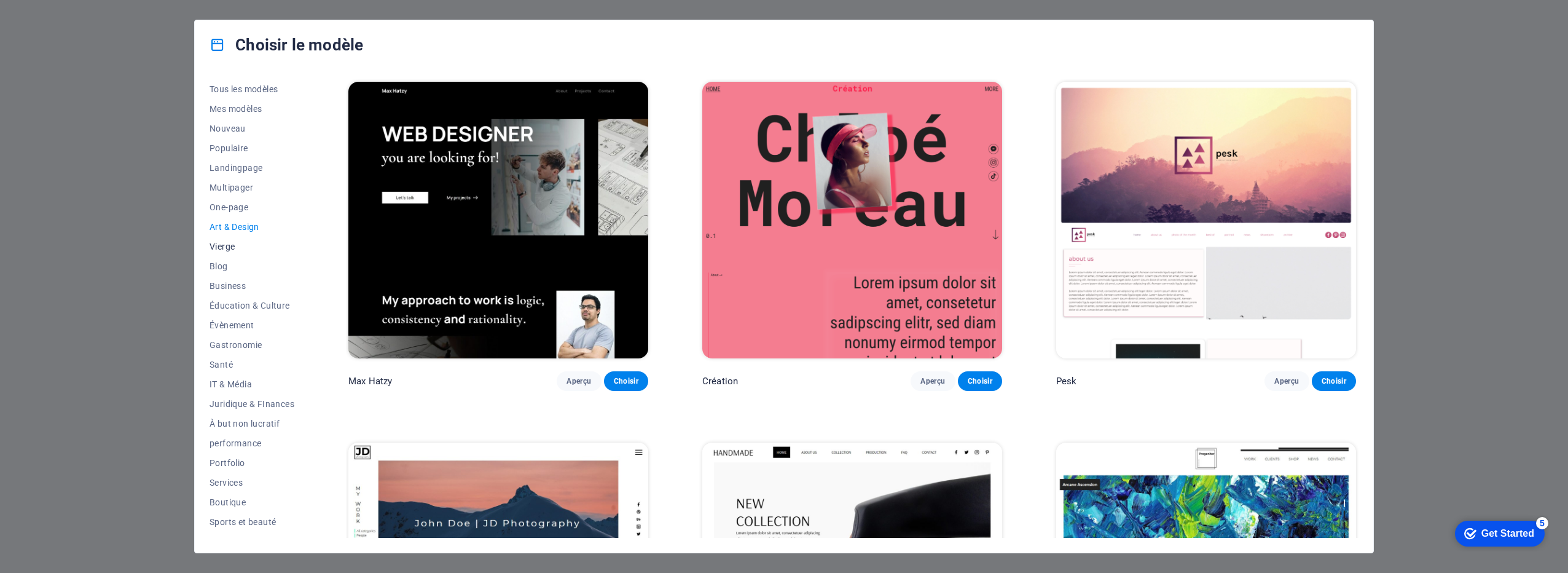
click at [228, 252] on button "Vierge" at bounding box center [252, 247] width 85 height 20
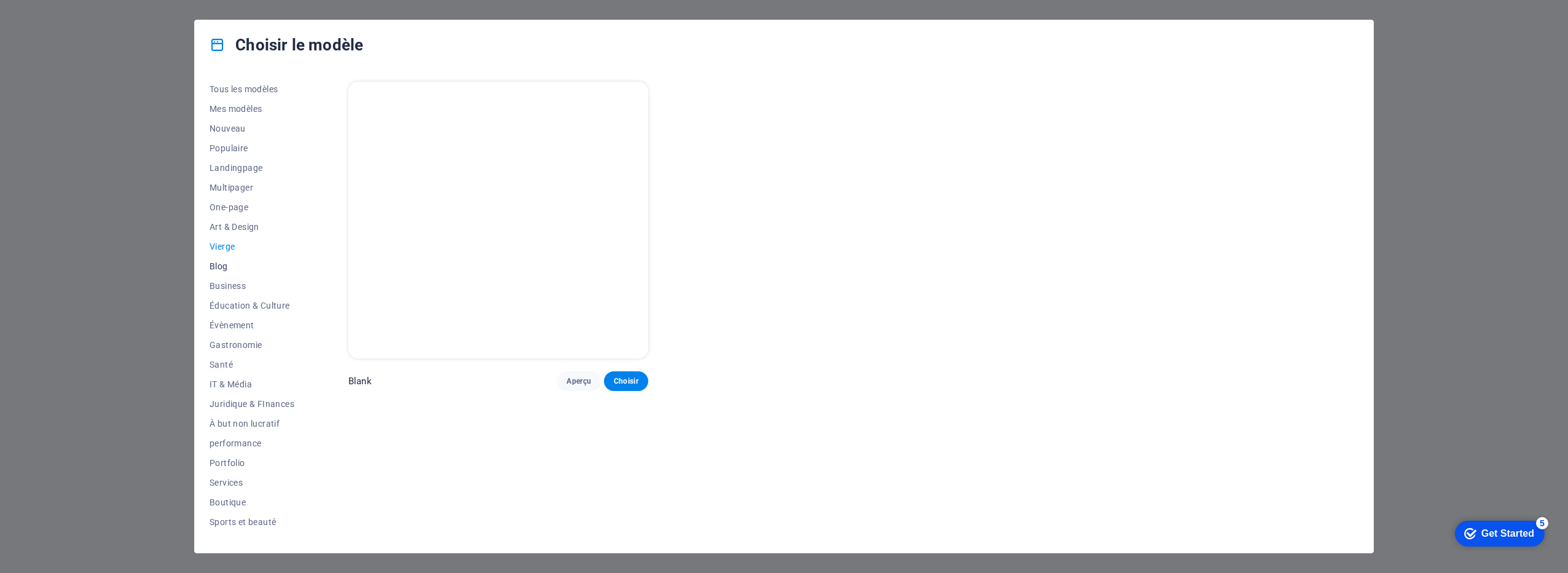
click at [231, 270] on span "Blog" at bounding box center [252, 267] width 85 height 10
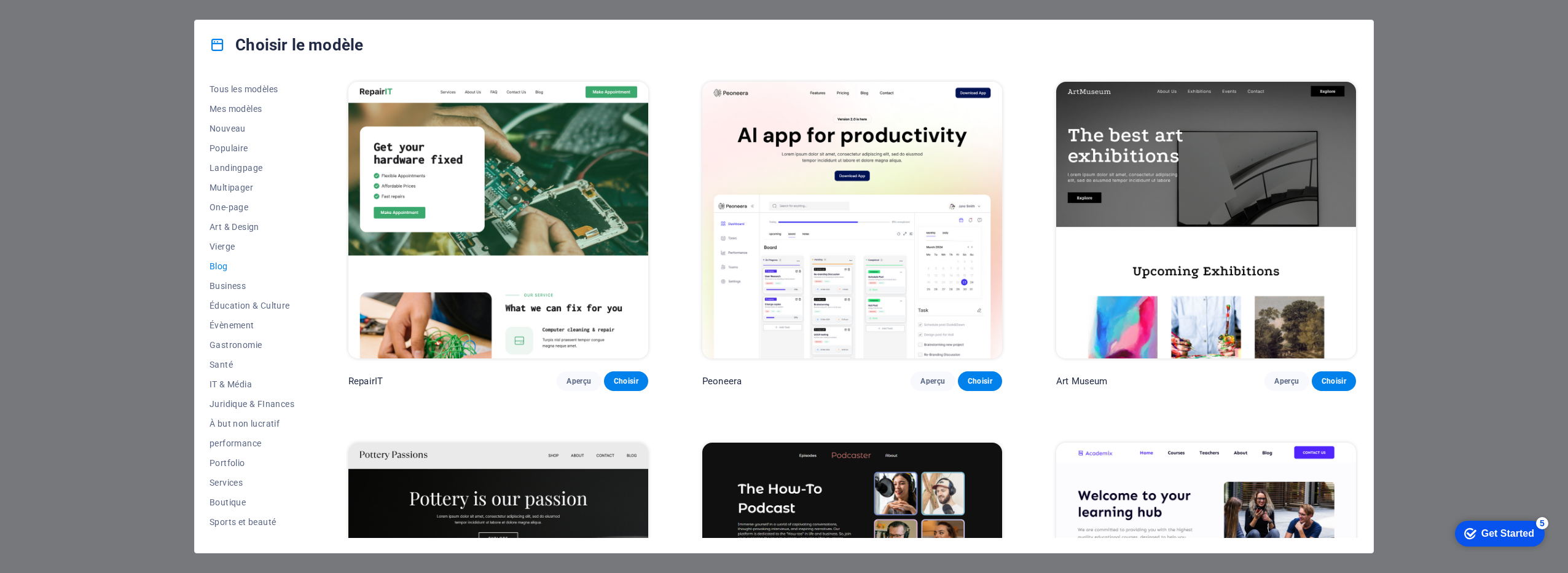
scroll to position [491, 0]
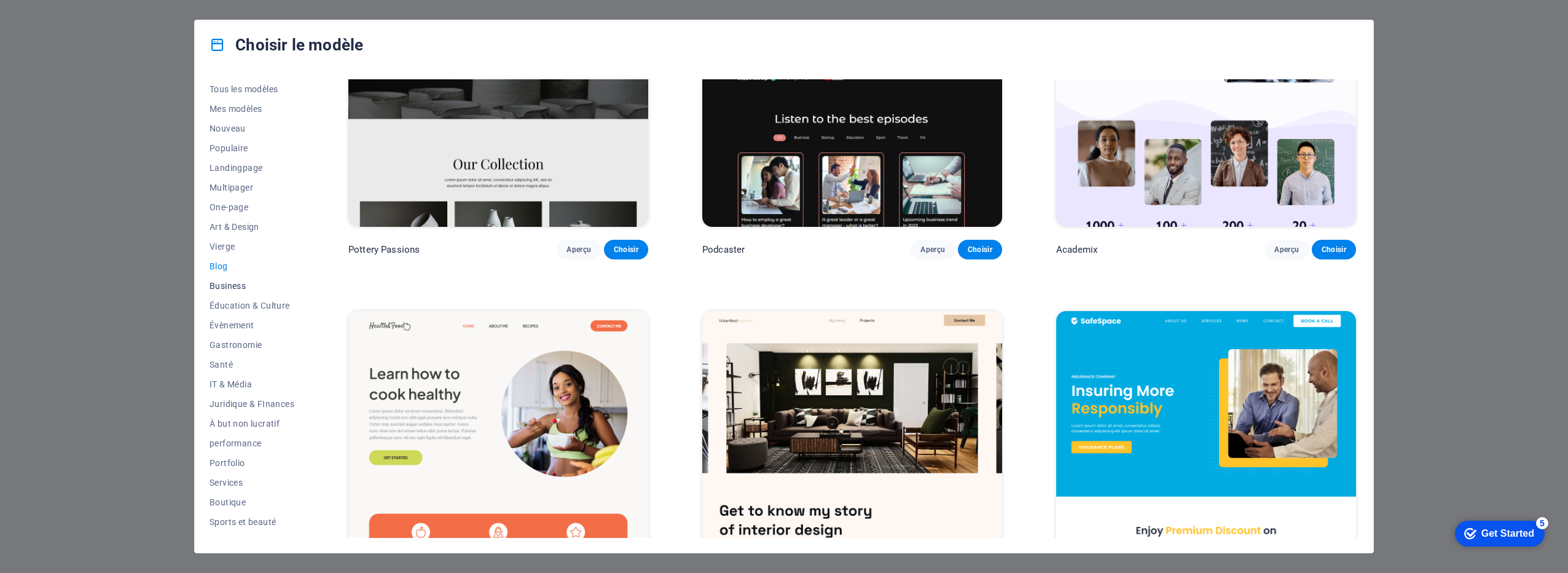
click at [234, 279] on button "Business" at bounding box center [252, 286] width 85 height 20
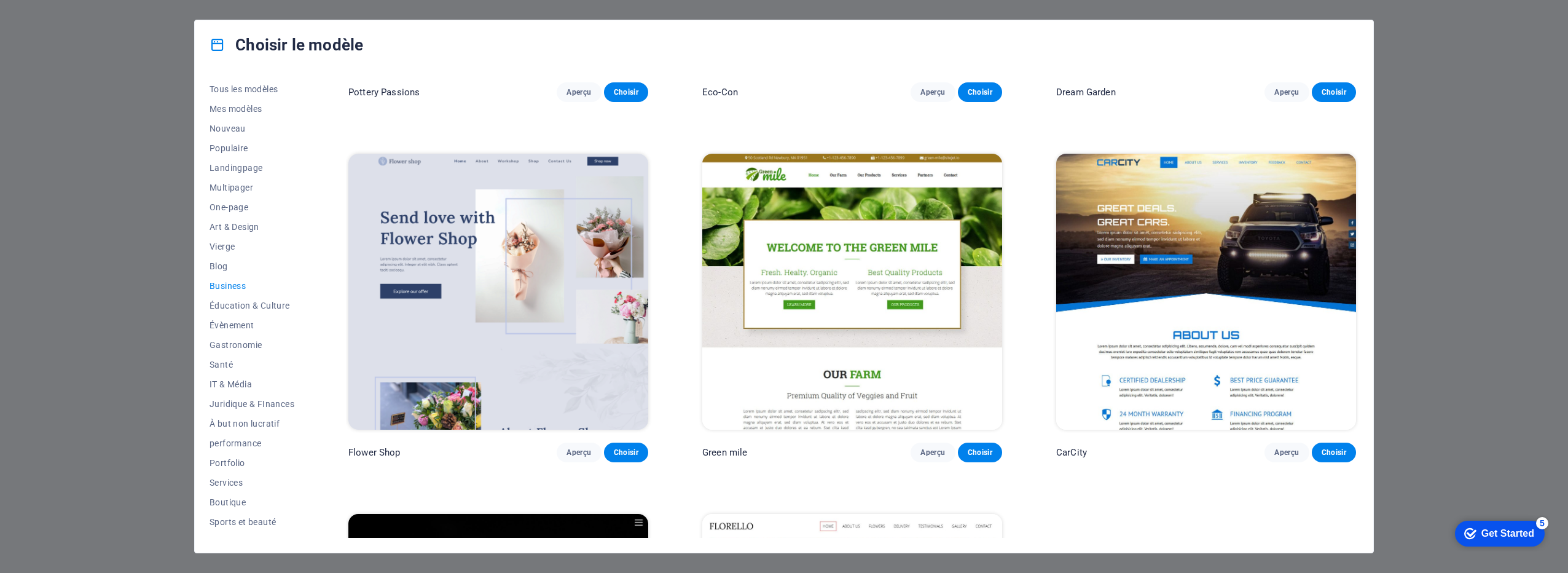
scroll to position [307, 0]
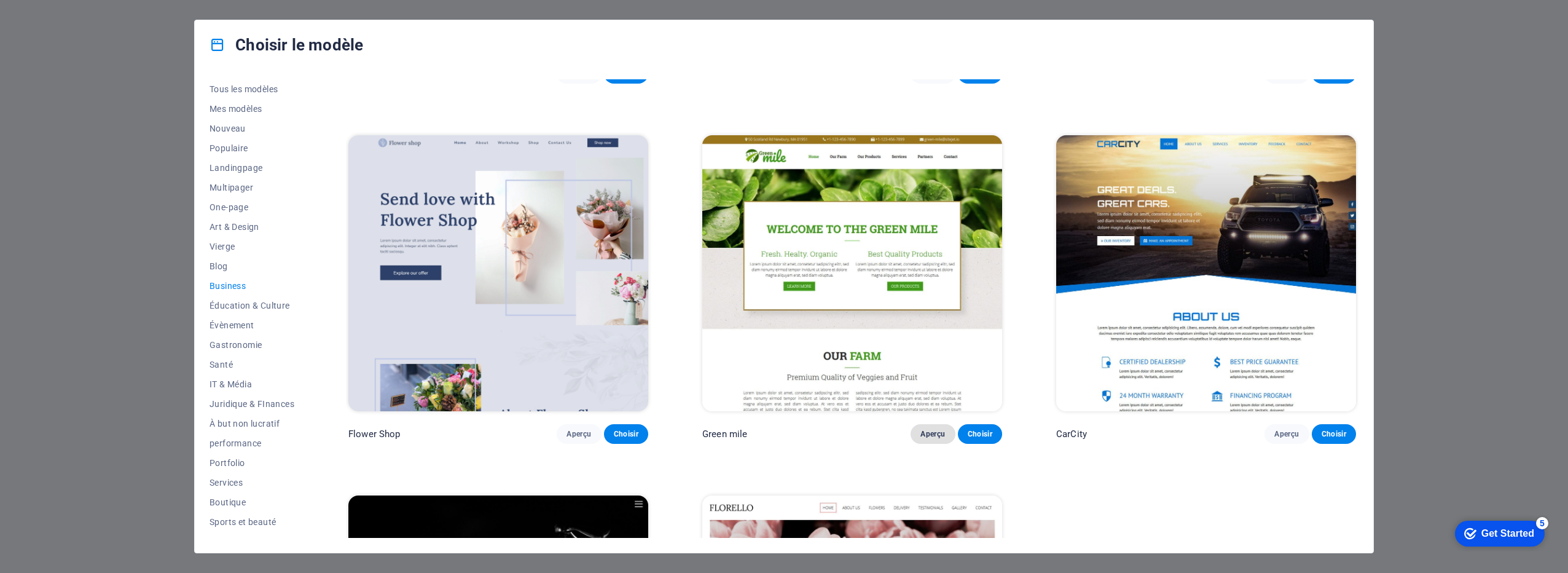
click at [935, 430] on span "Aperçu" at bounding box center [933, 434] width 25 height 10
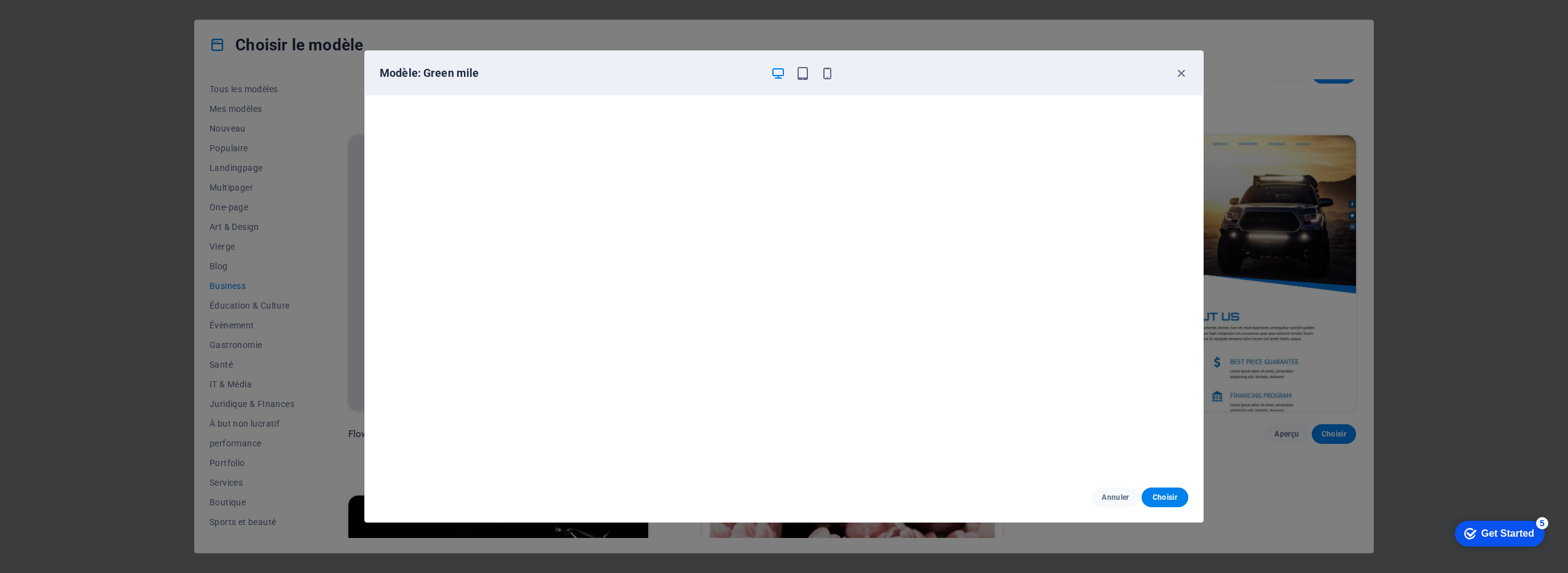
scroll to position [0, 0]
click at [816, 67] on div at bounding box center [802, 73] width 64 height 15
click at [803, 70] on icon "button" at bounding box center [802, 74] width 14 height 14
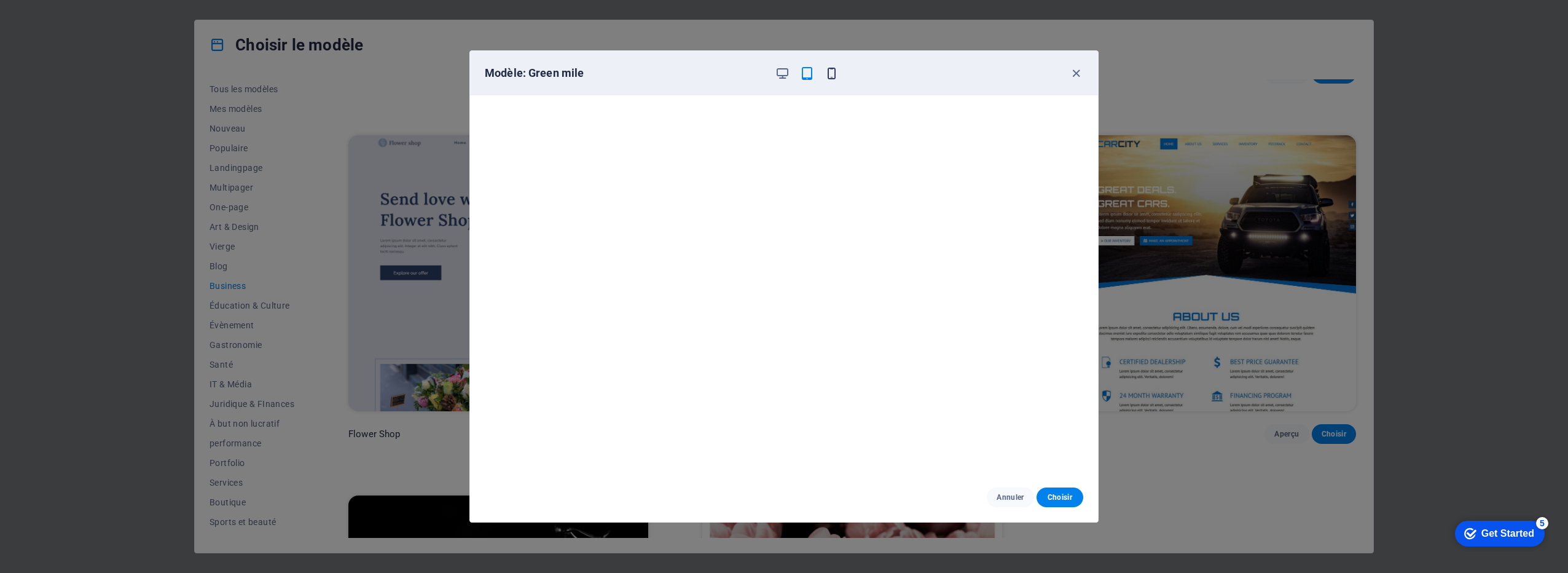
click at [826, 71] on icon "button" at bounding box center [831, 74] width 14 height 14
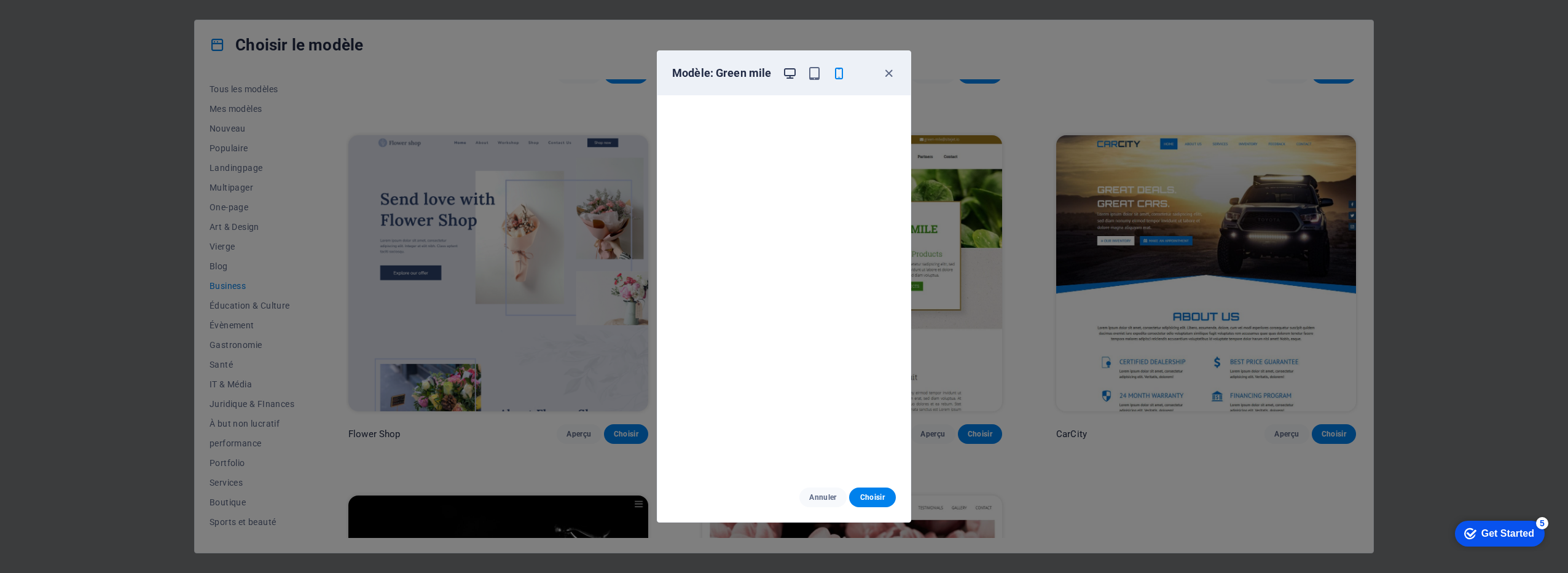
click at [789, 80] on icon "button" at bounding box center [789, 74] width 14 height 14
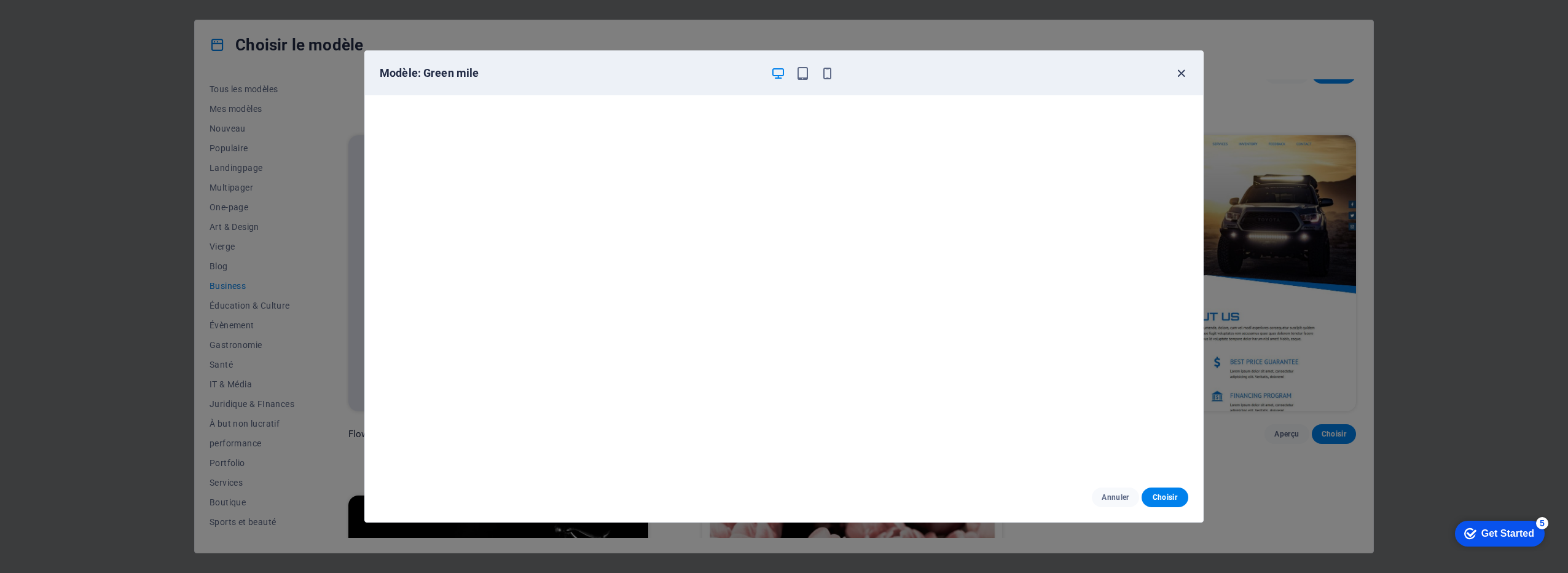
click at [1181, 74] on icon "button" at bounding box center [1181, 74] width 14 height 14
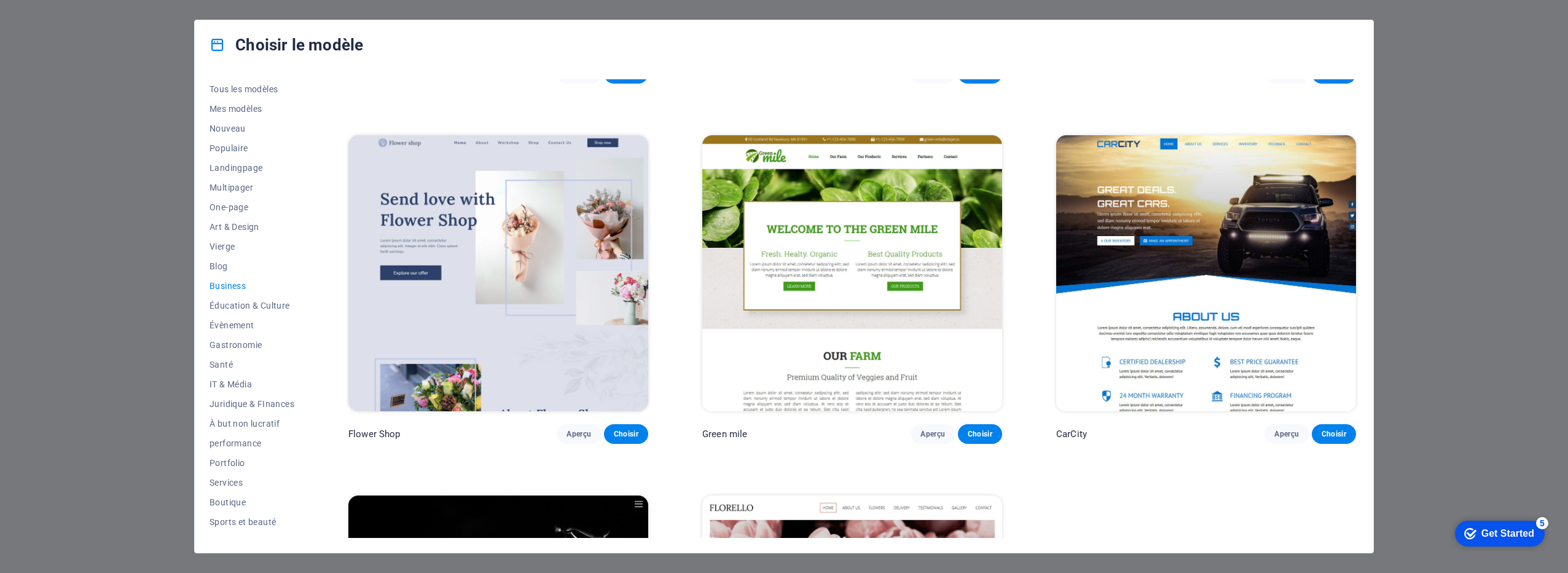
scroll to position [507, 0]
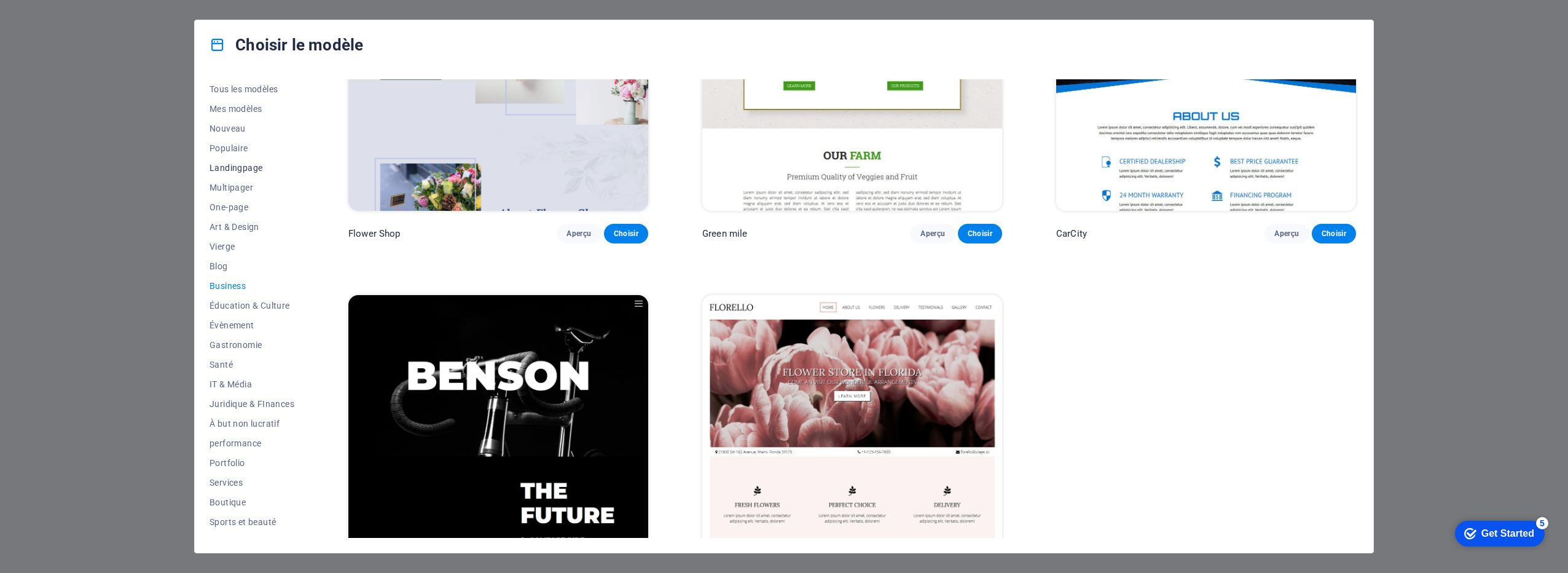
click at [229, 171] on span "Landingpage" at bounding box center [252, 168] width 85 height 10
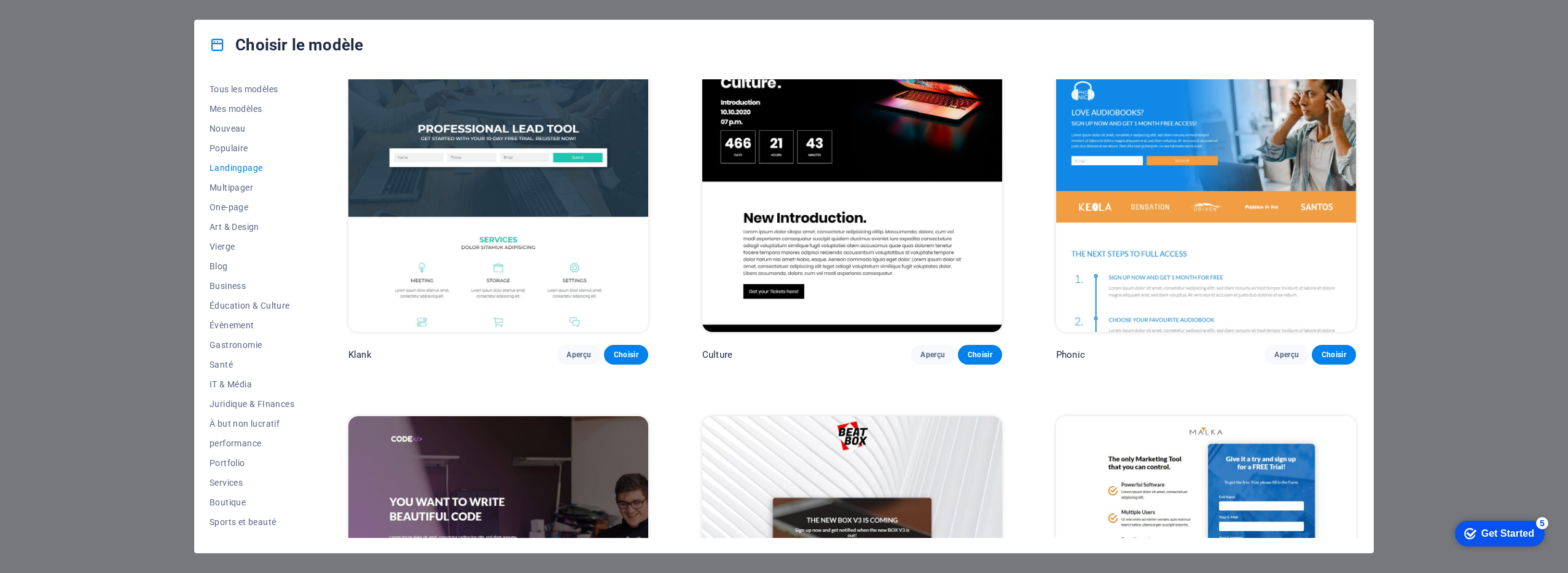
scroll to position [0, 0]
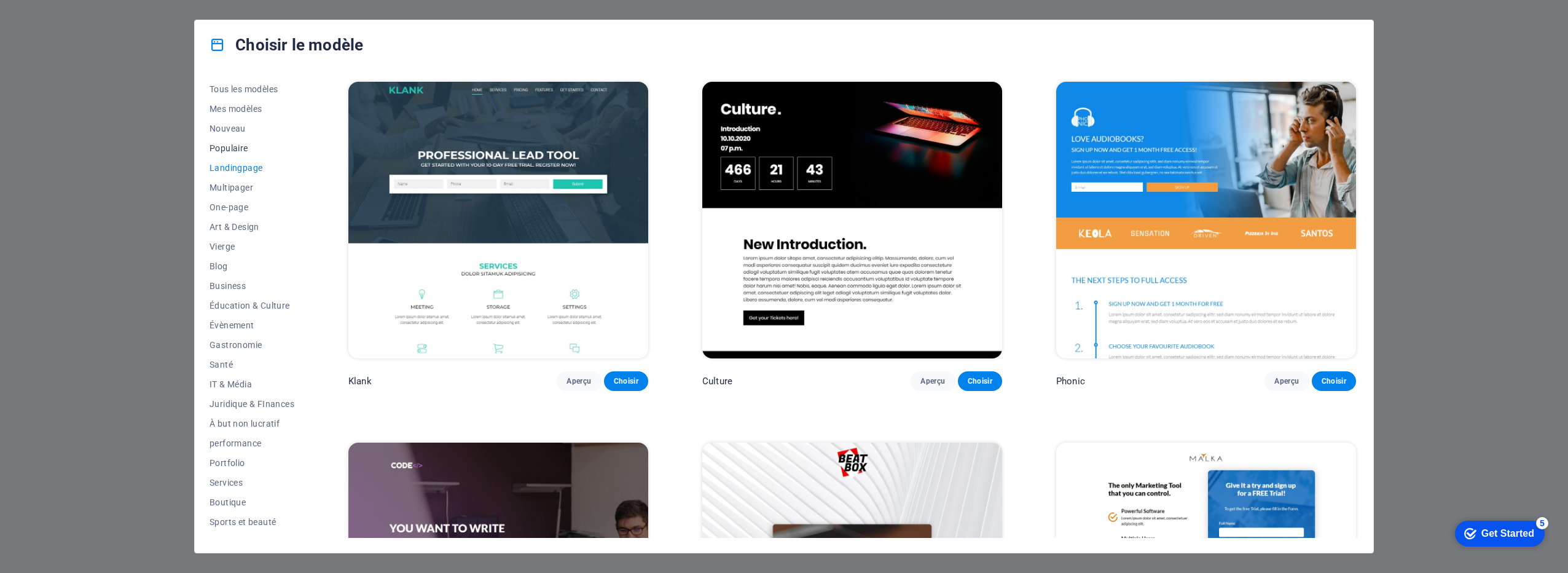
click at [223, 148] on span "Populaire" at bounding box center [252, 148] width 85 height 10
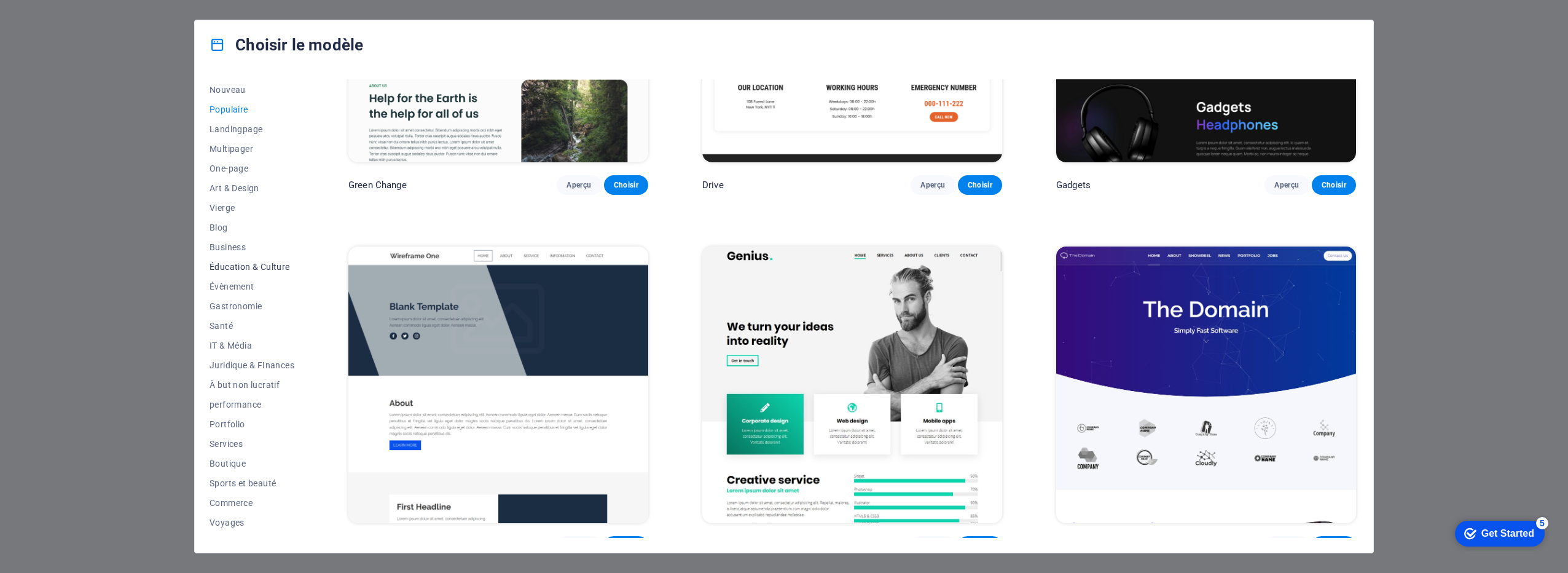
scroll to position [53, 0]
click at [231, 527] on span "Wireframe" at bounding box center [252, 528] width 85 height 10
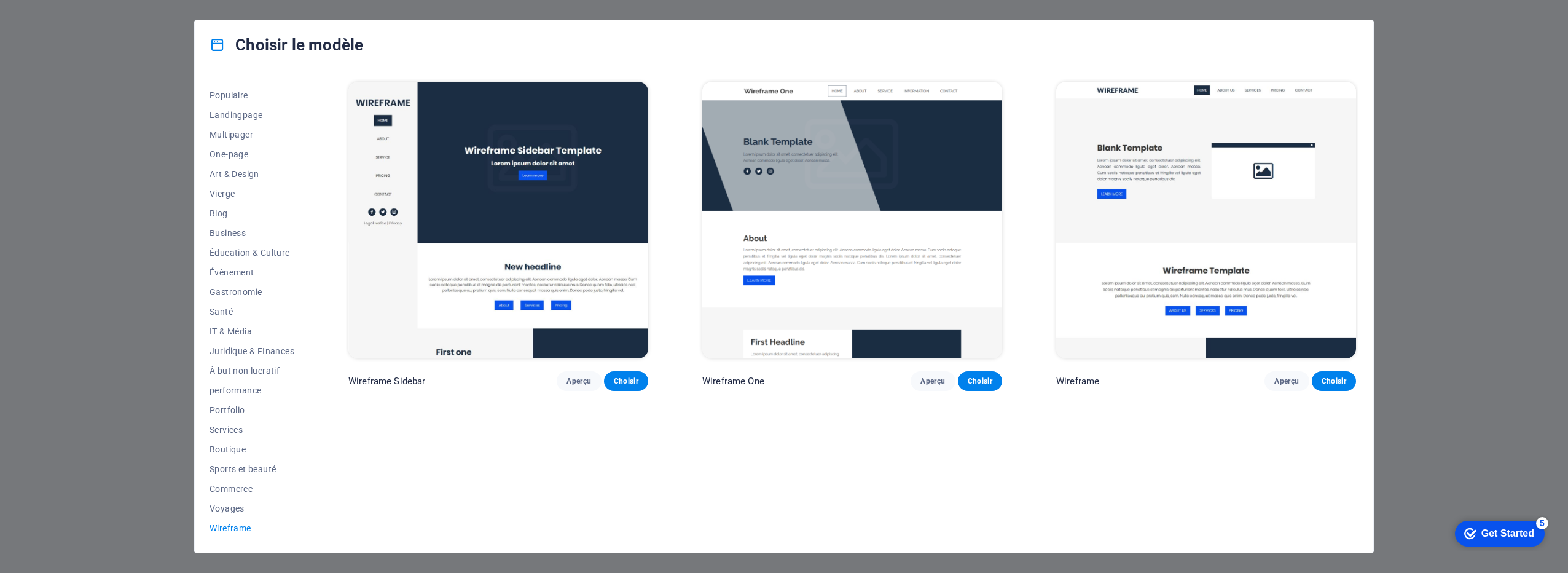
scroll to position [0, 0]
click at [236, 172] on span "Art & Design" at bounding box center [252, 174] width 85 height 10
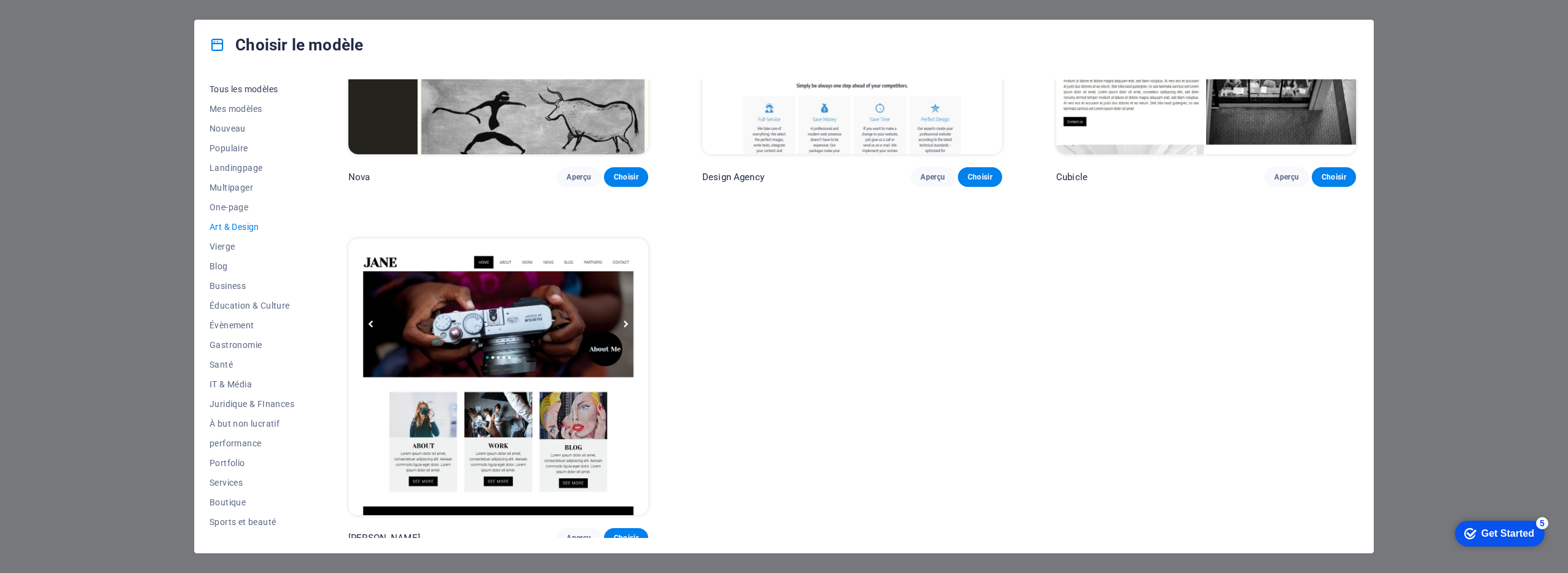
click at [240, 83] on button "Tous les modèles" at bounding box center [252, 90] width 85 height 20
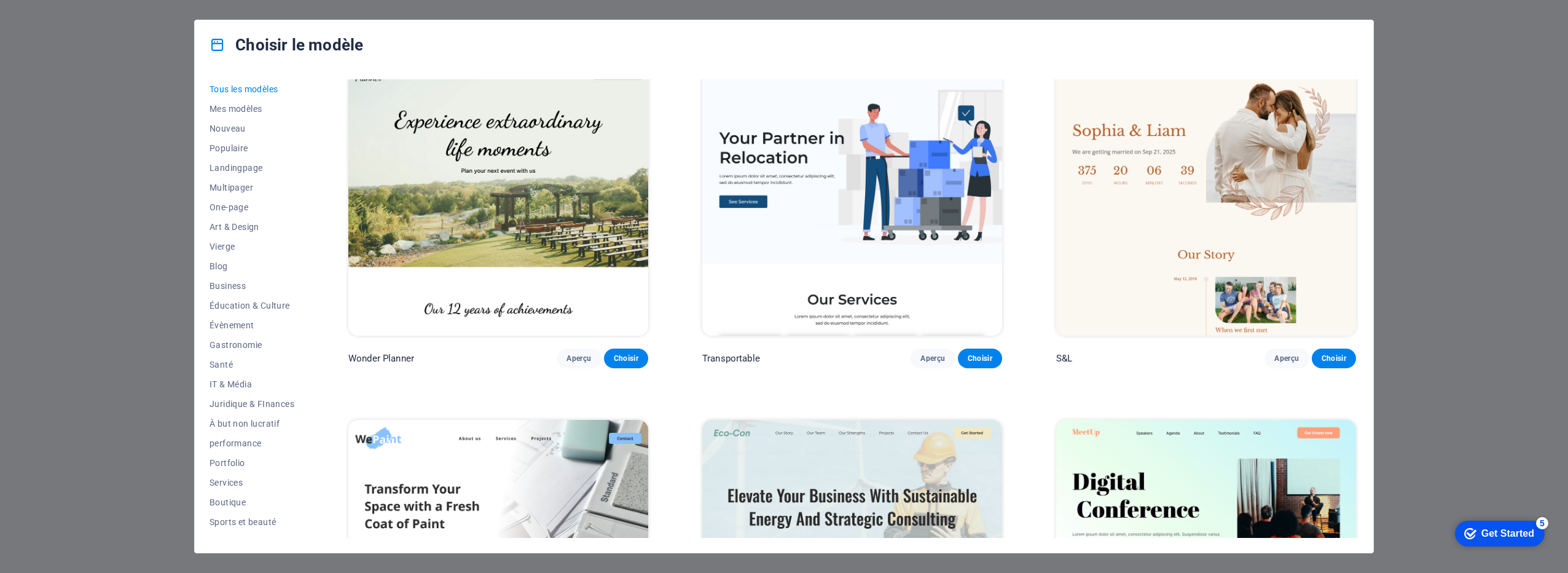
scroll to position [963, 0]
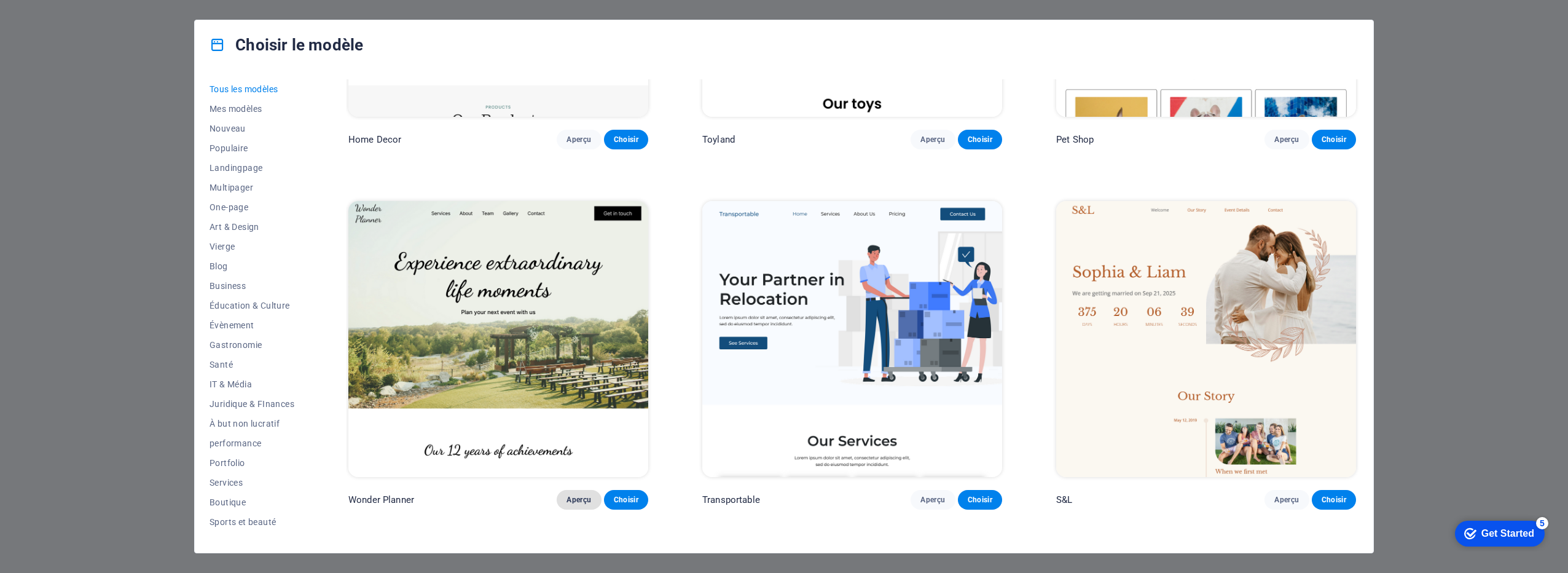
click at [583, 494] on span "Aperçu" at bounding box center [579, 499] width 25 height 10
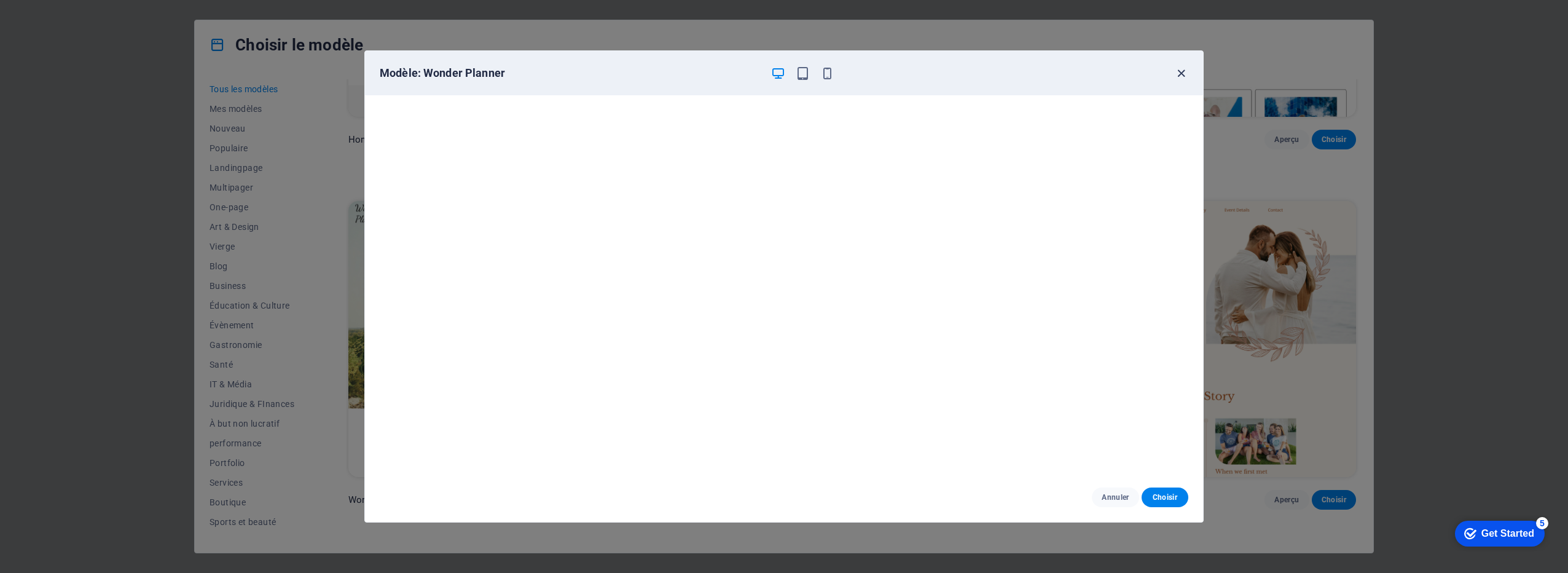
click at [1179, 71] on icon "button" at bounding box center [1181, 74] width 14 height 14
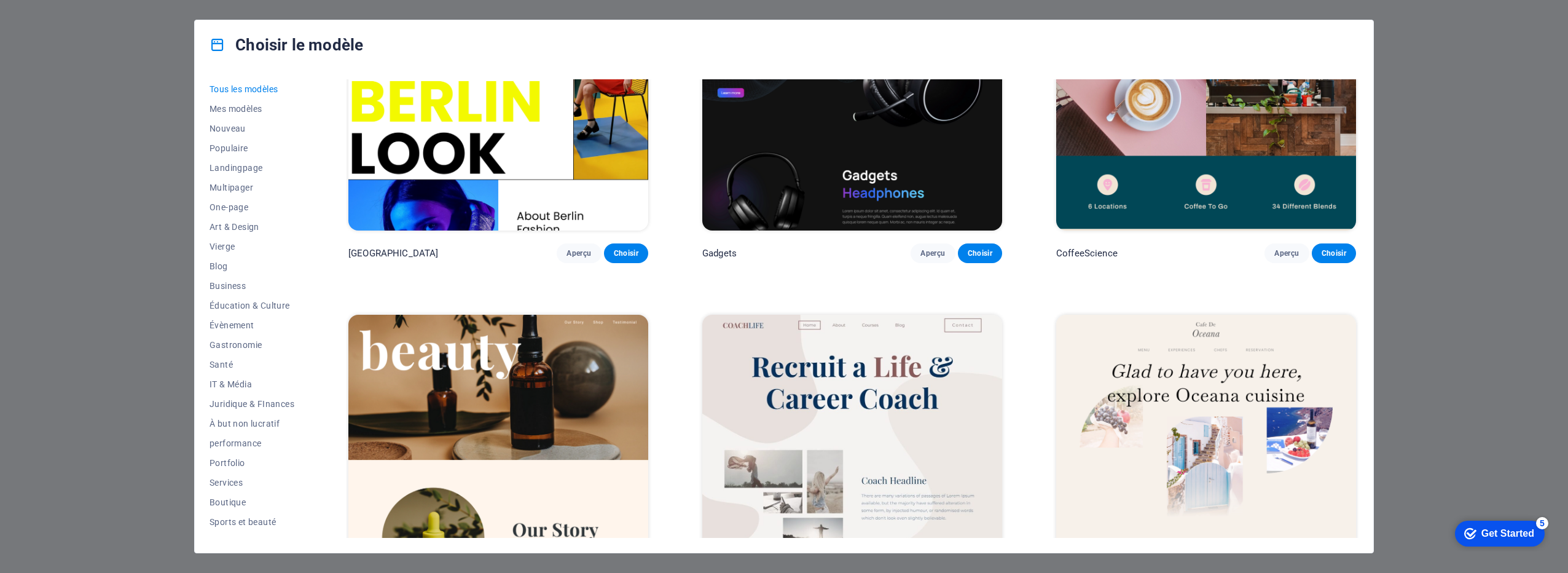
scroll to position [4651, 0]
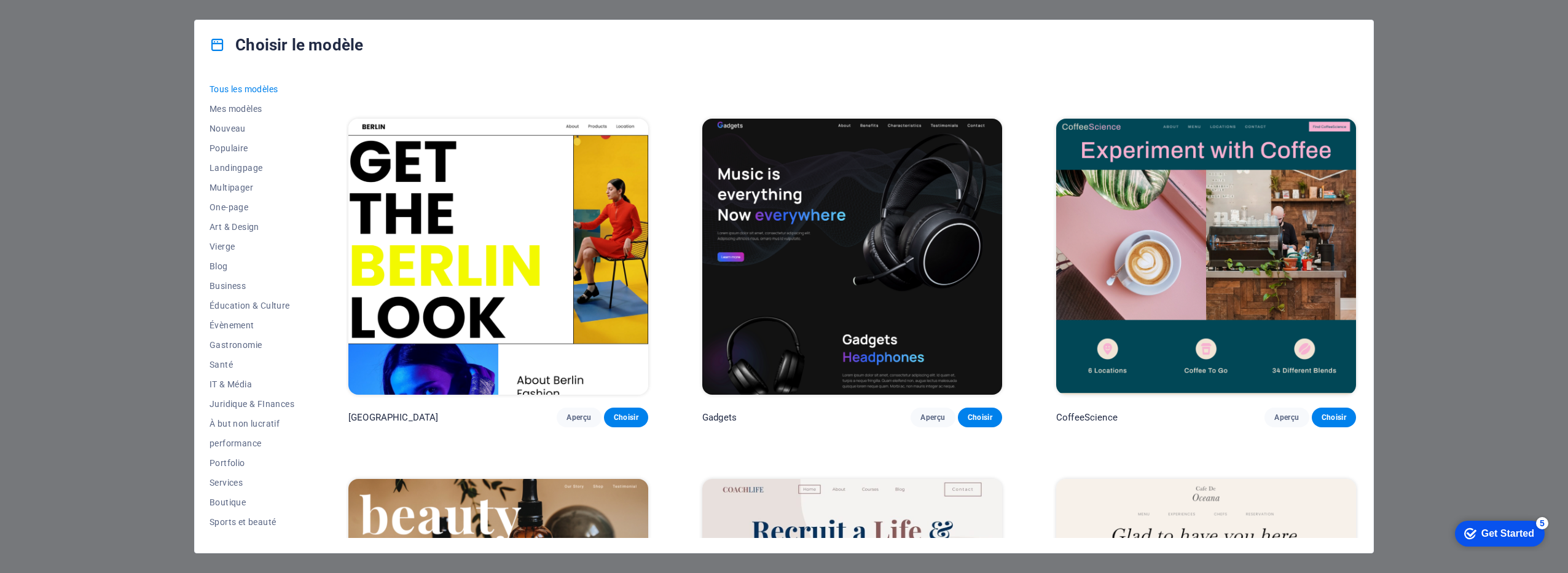
click at [1453, 124] on div "Choisir le modèle Tous les modèles Mes modèles Nouveau Populaire Landingpage Mu…" at bounding box center [784, 286] width 1568 height 573
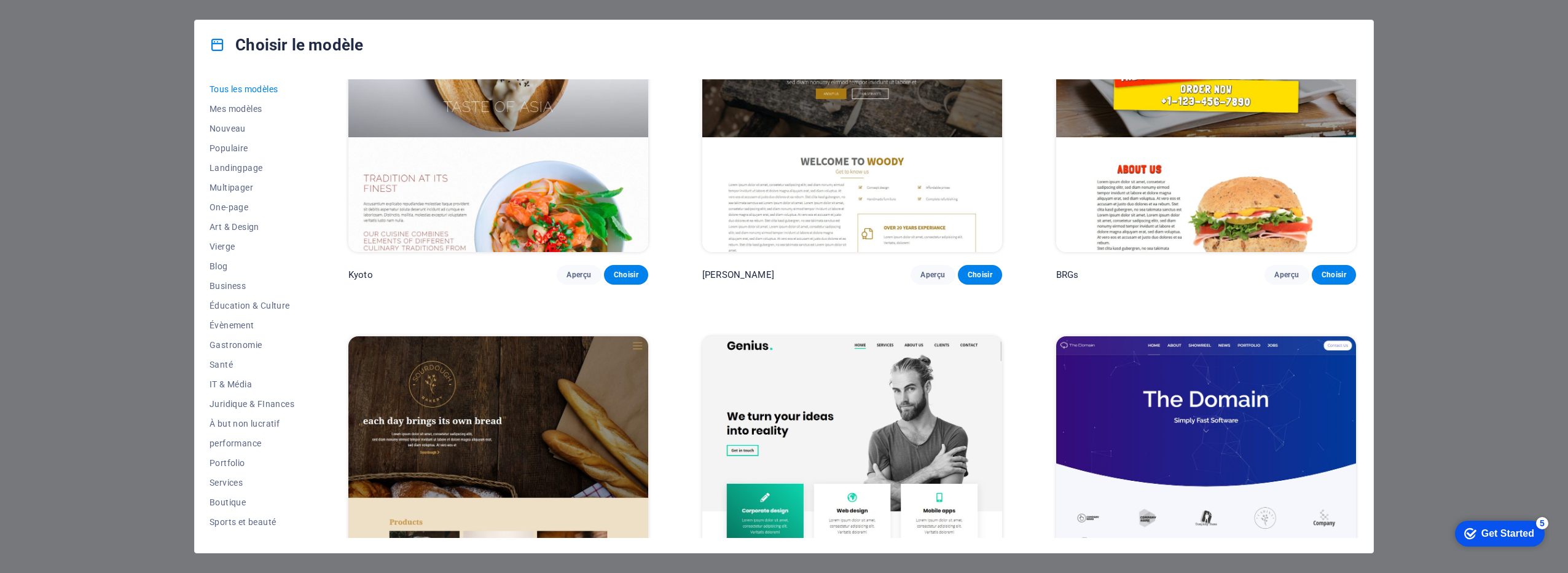
scroll to position [9321, 0]
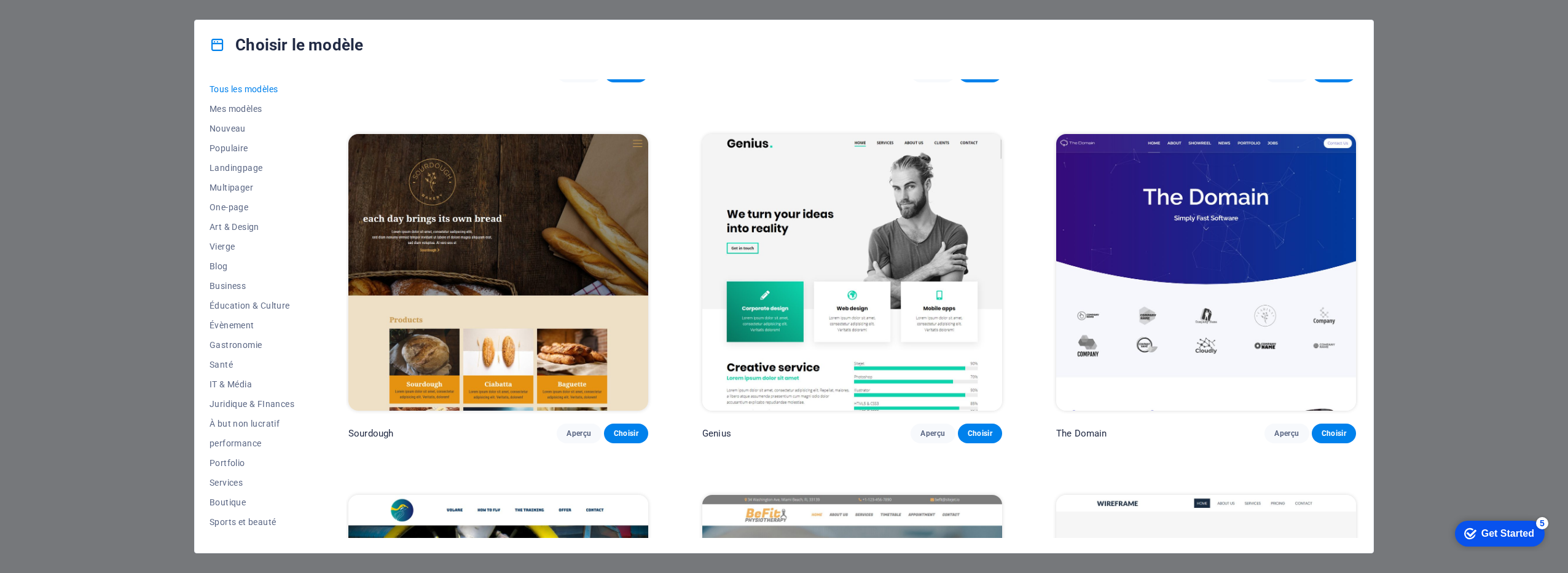
click at [1479, 421] on div "Choisir le modèle Tous les modèles Mes modèles Nouveau Populaire Landingpage Mu…" at bounding box center [784, 286] width 1568 height 573
